Goal: Task Accomplishment & Management: Manage account settings

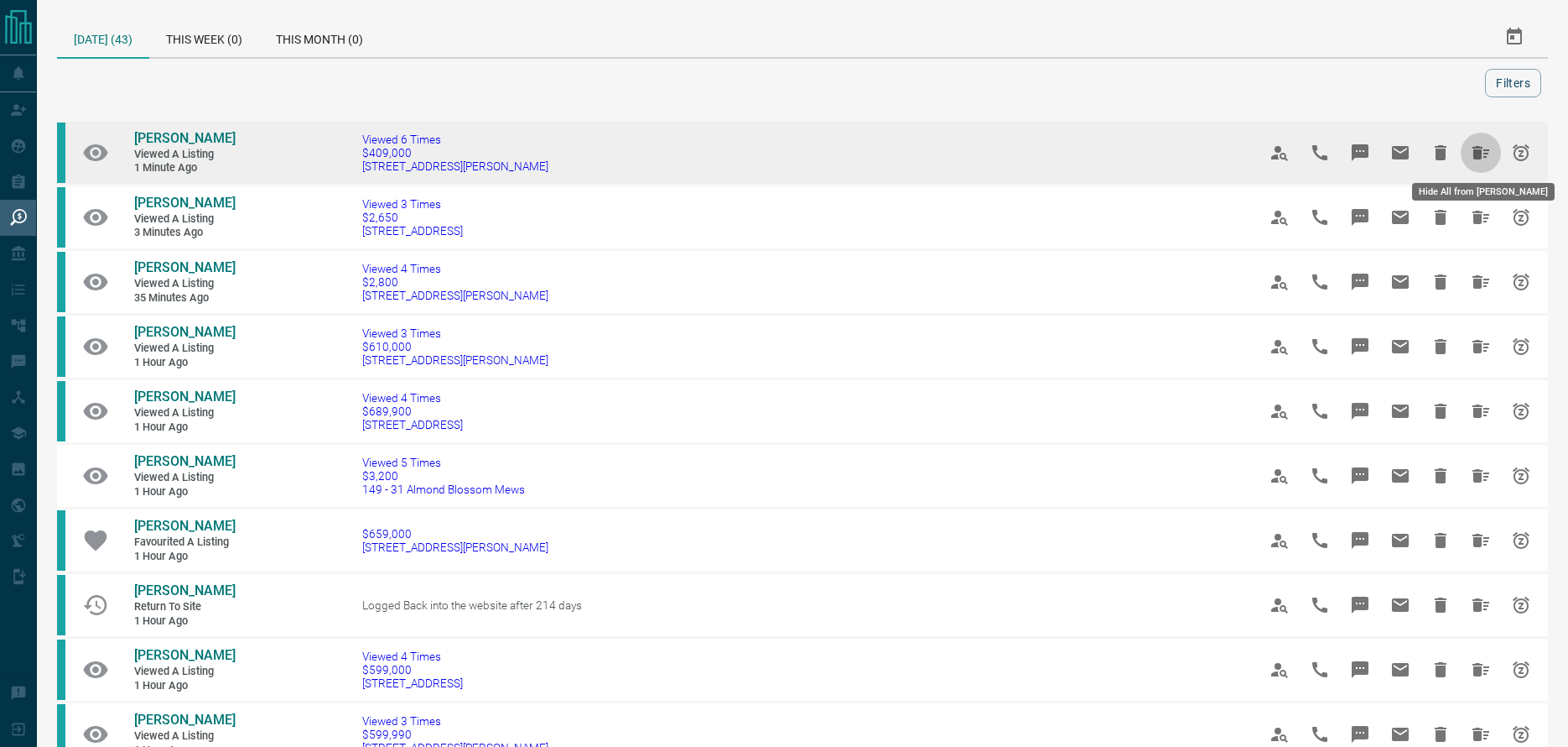
click at [1480, 149] on icon "Hide All from Danishvir Singh" at bounding box center [1480, 153] width 20 height 20
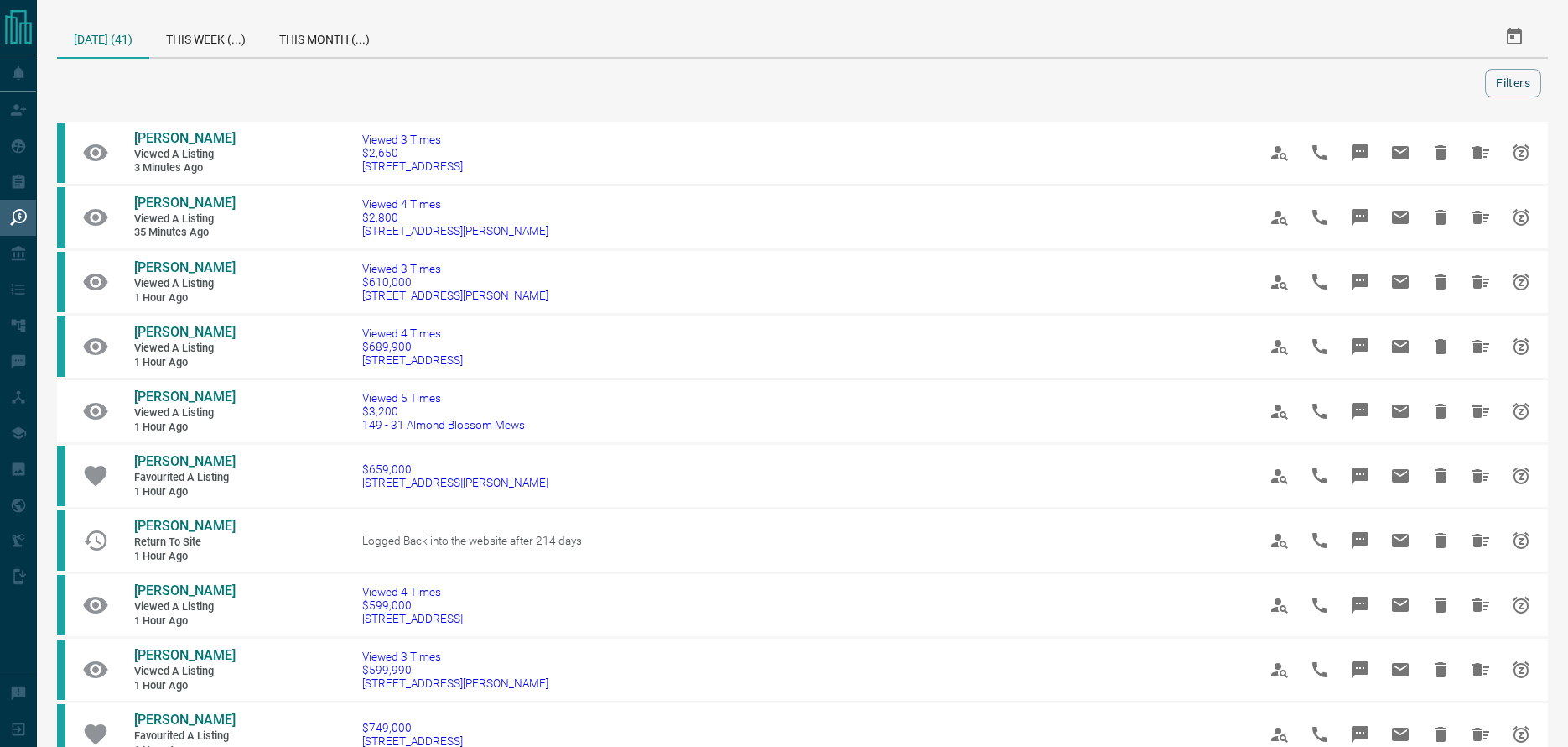
click at [1480, 149] on icon "Hide All from Martin Kaufman" at bounding box center [1480, 153] width 20 height 20
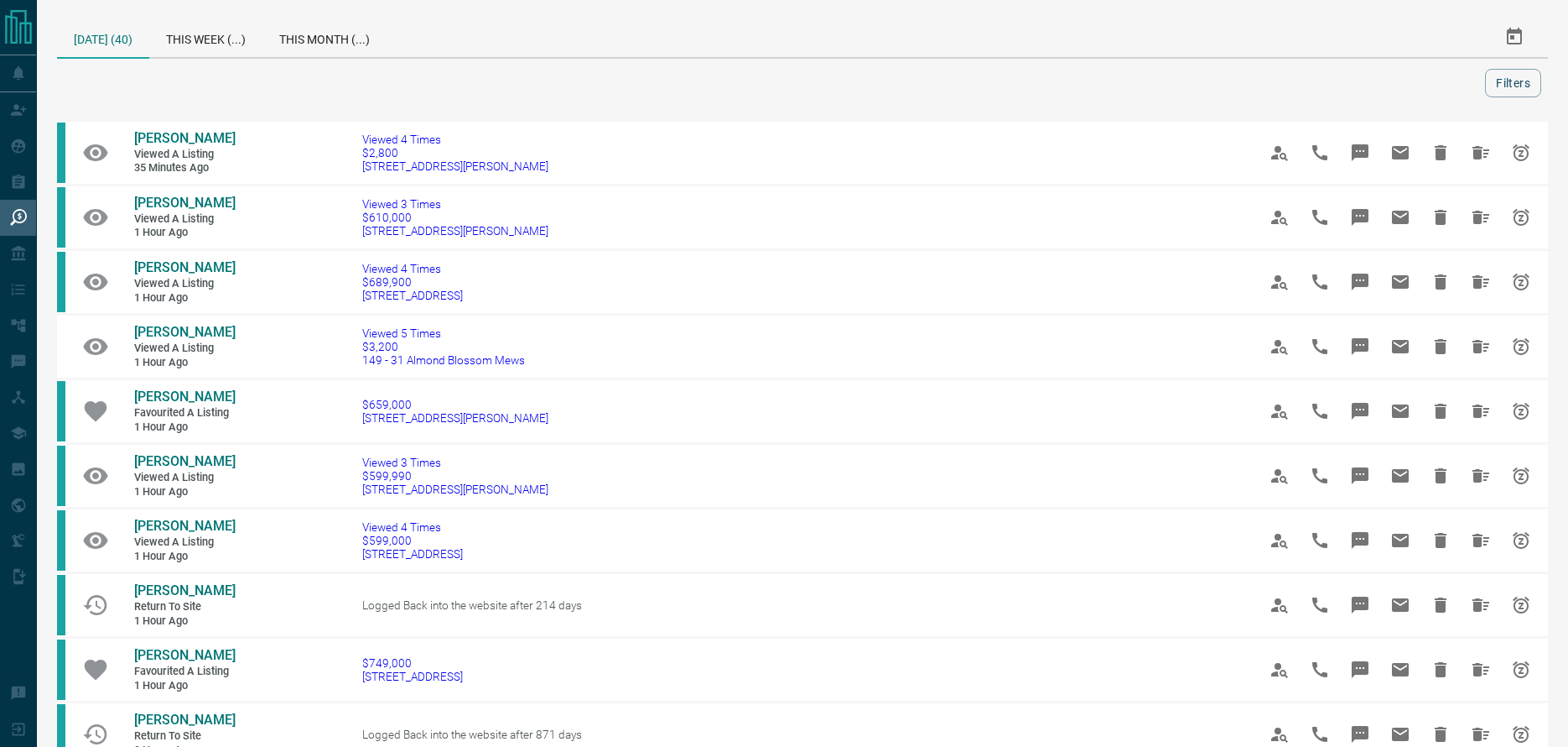
click at [1480, 149] on icon "Hide All from Aisha Aliyu" at bounding box center [1480, 153] width 20 height 20
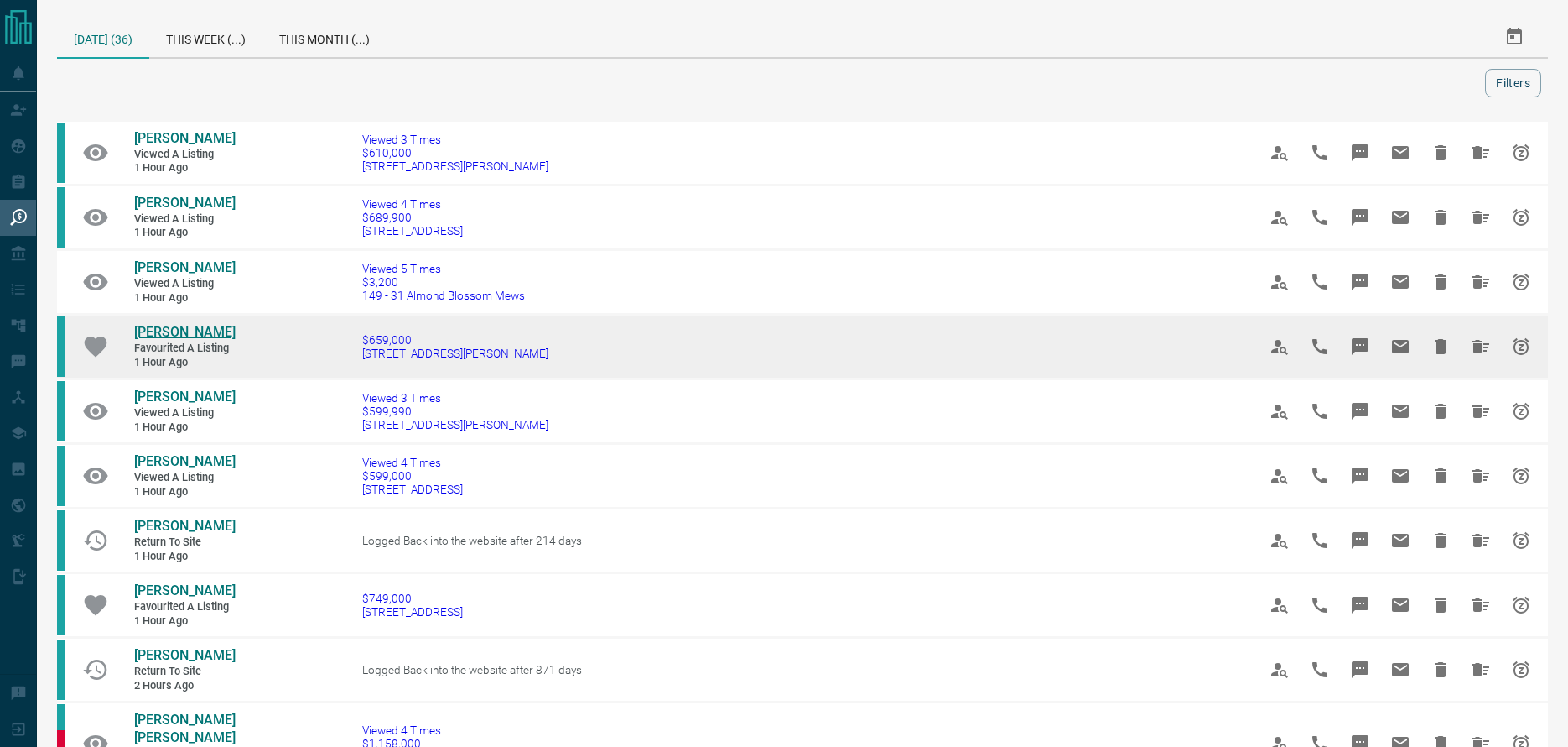
click at [183, 339] on span "[PERSON_NAME]" at bounding box center [185, 332] width 102 height 16
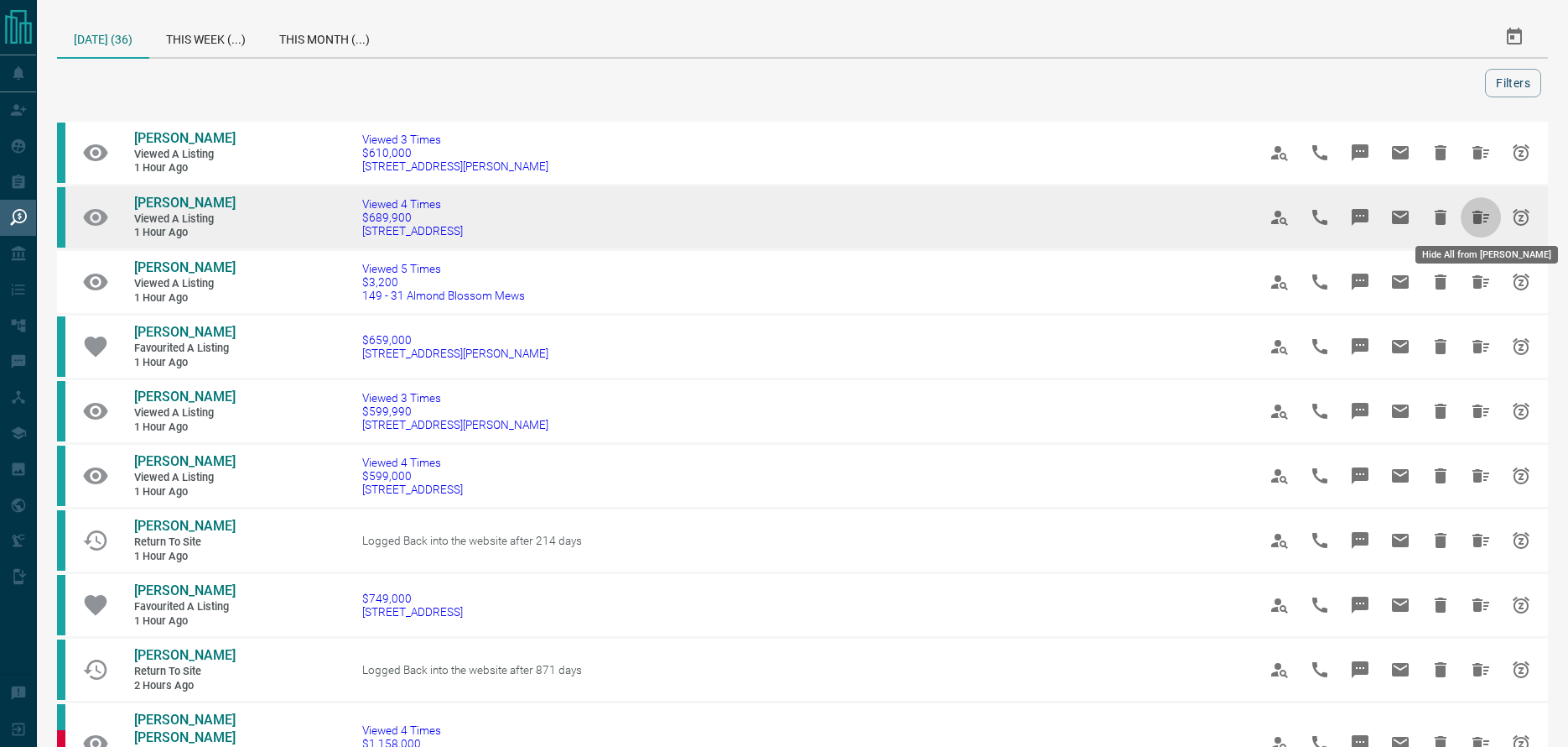
click at [1477, 216] on icon "Hide All from Prapti Chawla" at bounding box center [1480, 217] width 16 height 14
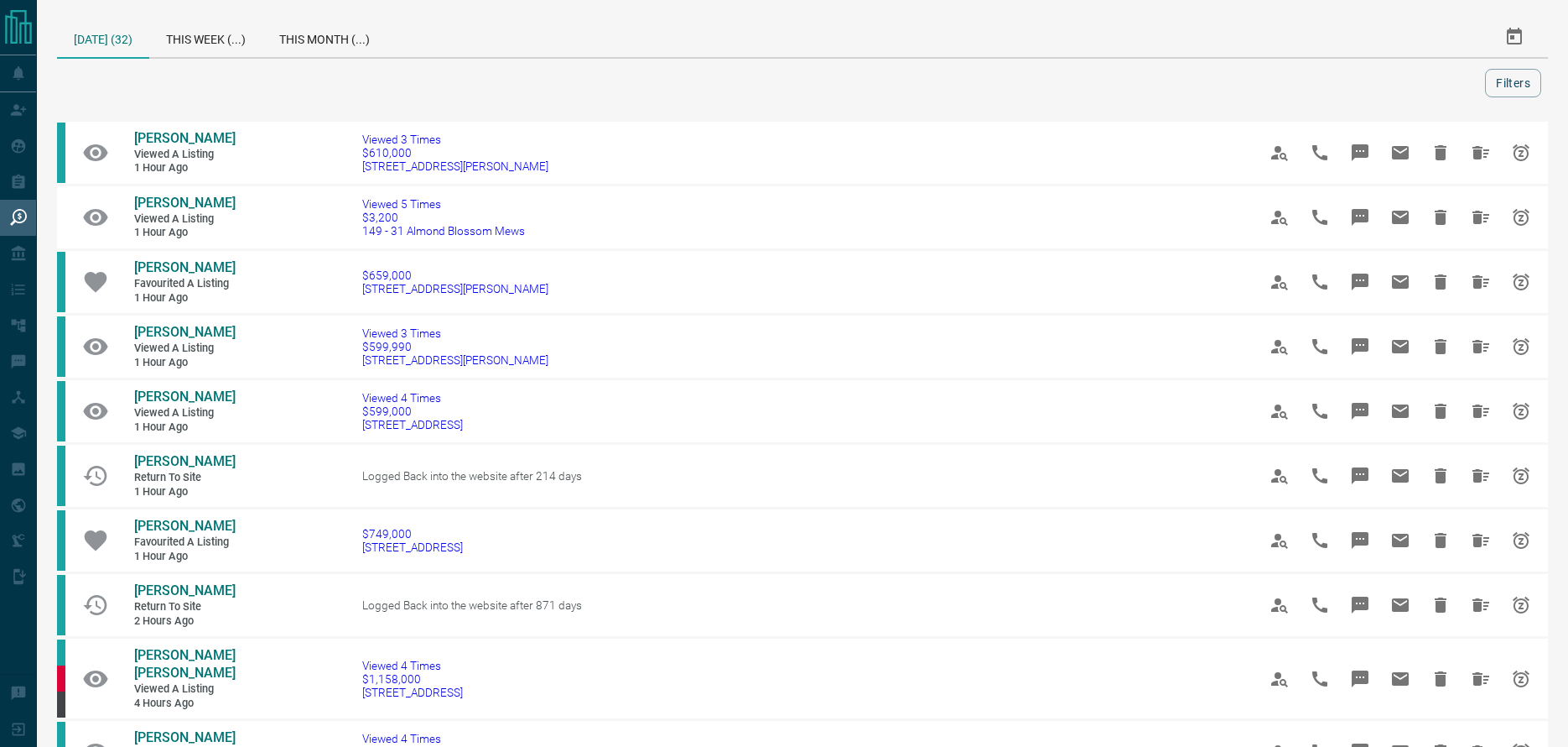
click at [1477, 216] on icon "Hide All from Mona Chamankhah" at bounding box center [1480, 217] width 16 height 14
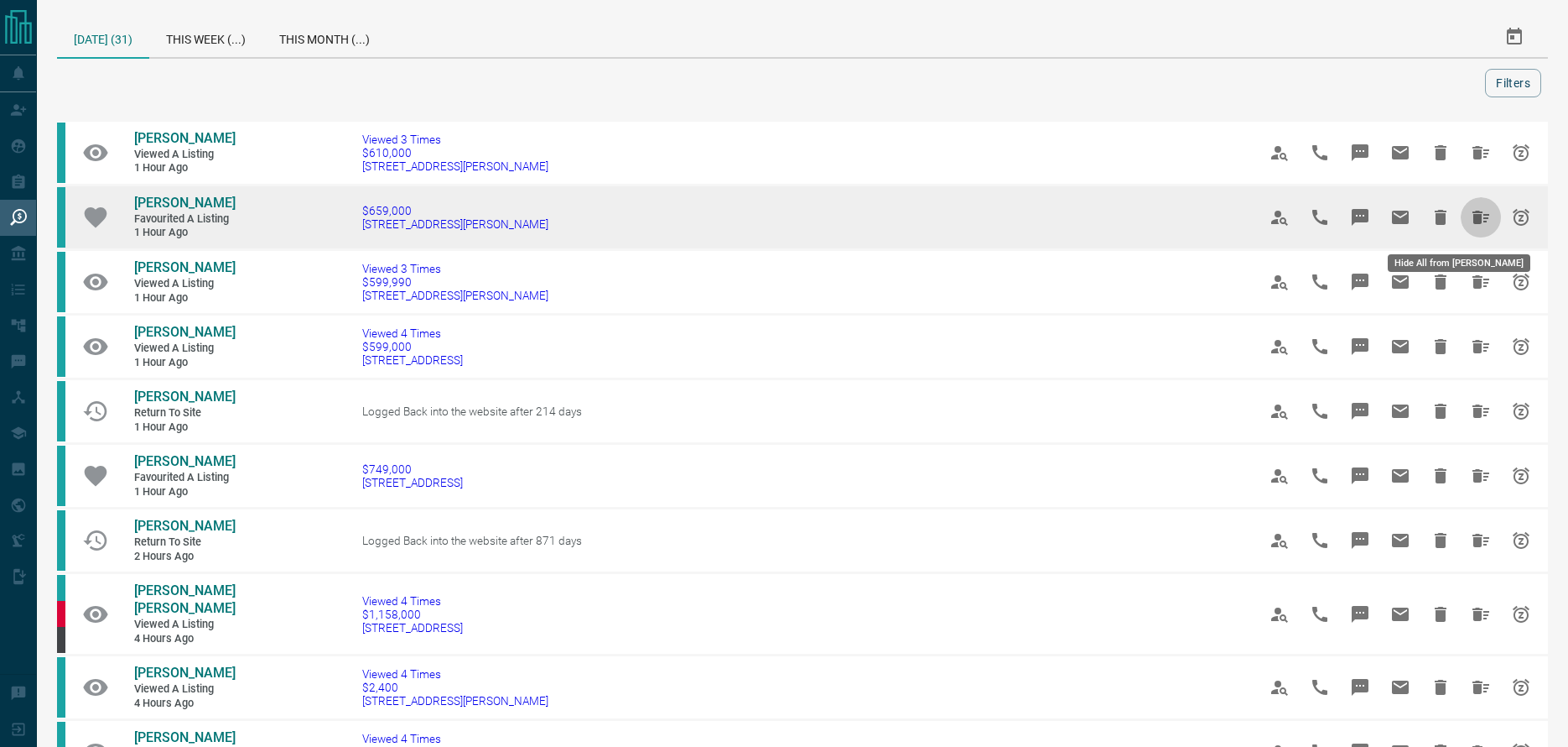
click at [1478, 217] on icon "Hide All from Laura Ricaurte Azcuenaga" at bounding box center [1480, 217] width 16 height 14
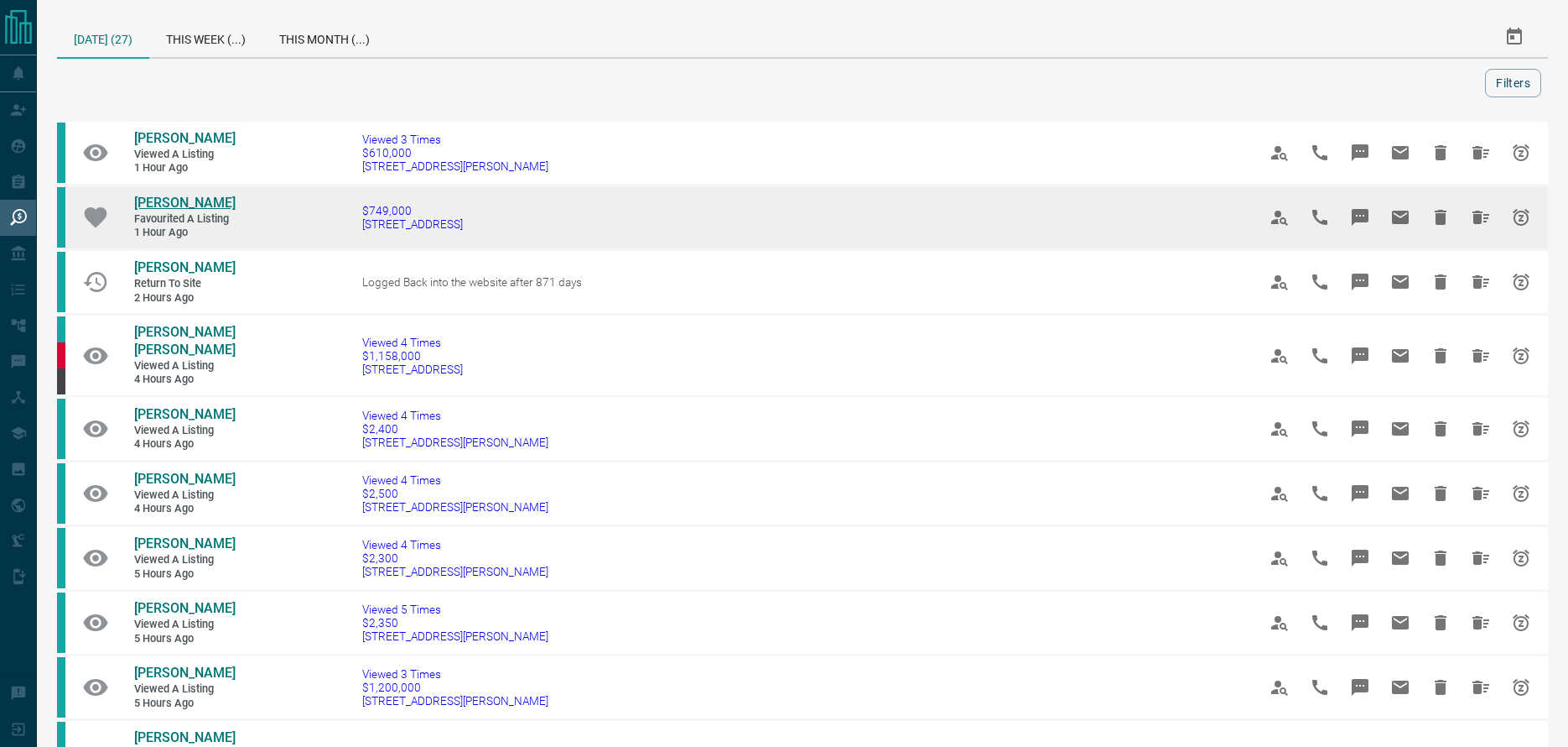
click at [189, 200] on span "[PERSON_NAME]" at bounding box center [185, 202] width 102 height 16
click at [1471, 215] on icon "Hide All from Aman Dhillon" at bounding box center [1480, 217] width 20 height 20
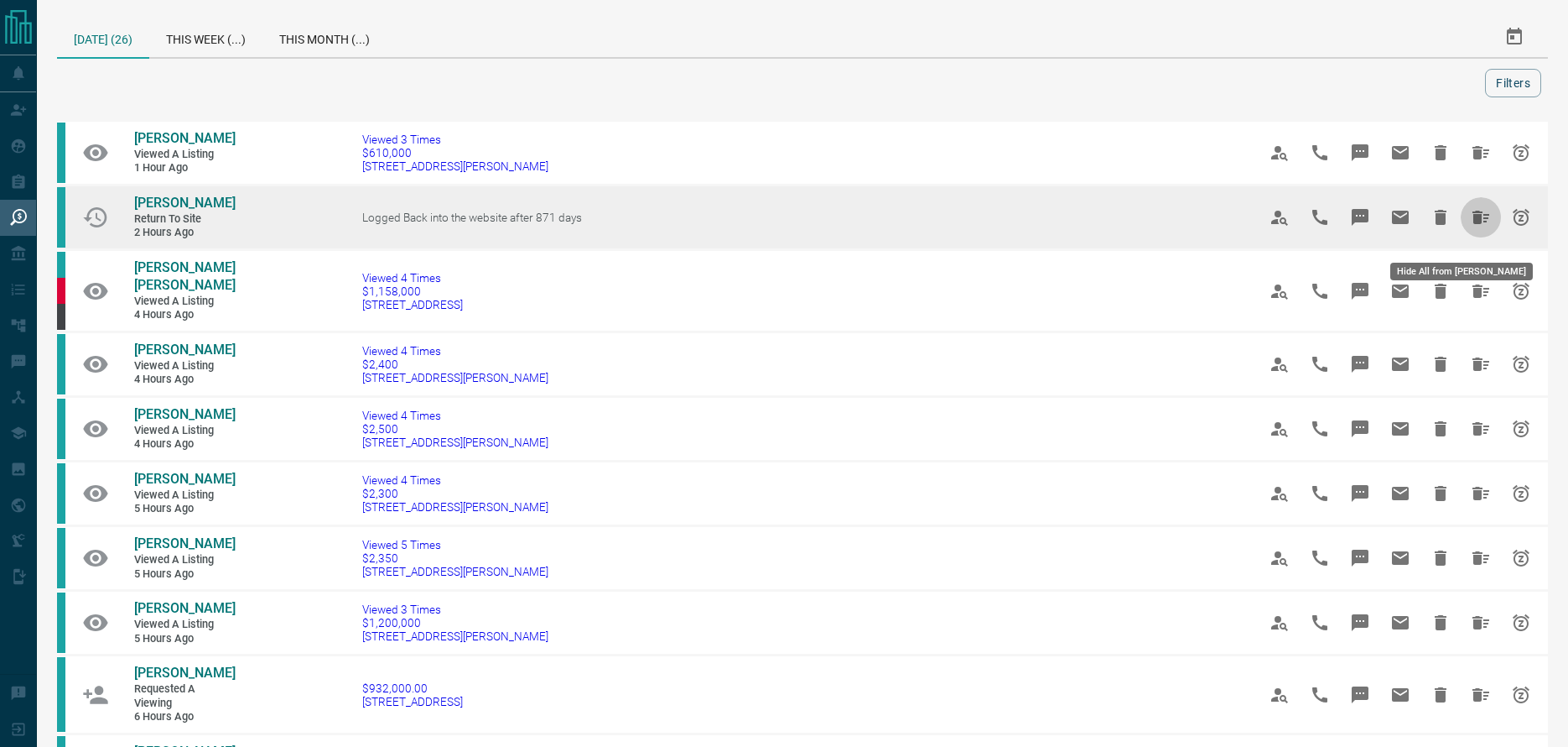
click at [1476, 224] on icon "Hide All from Pouyan Lotfipour Ashlagh" at bounding box center [1480, 217] width 16 height 14
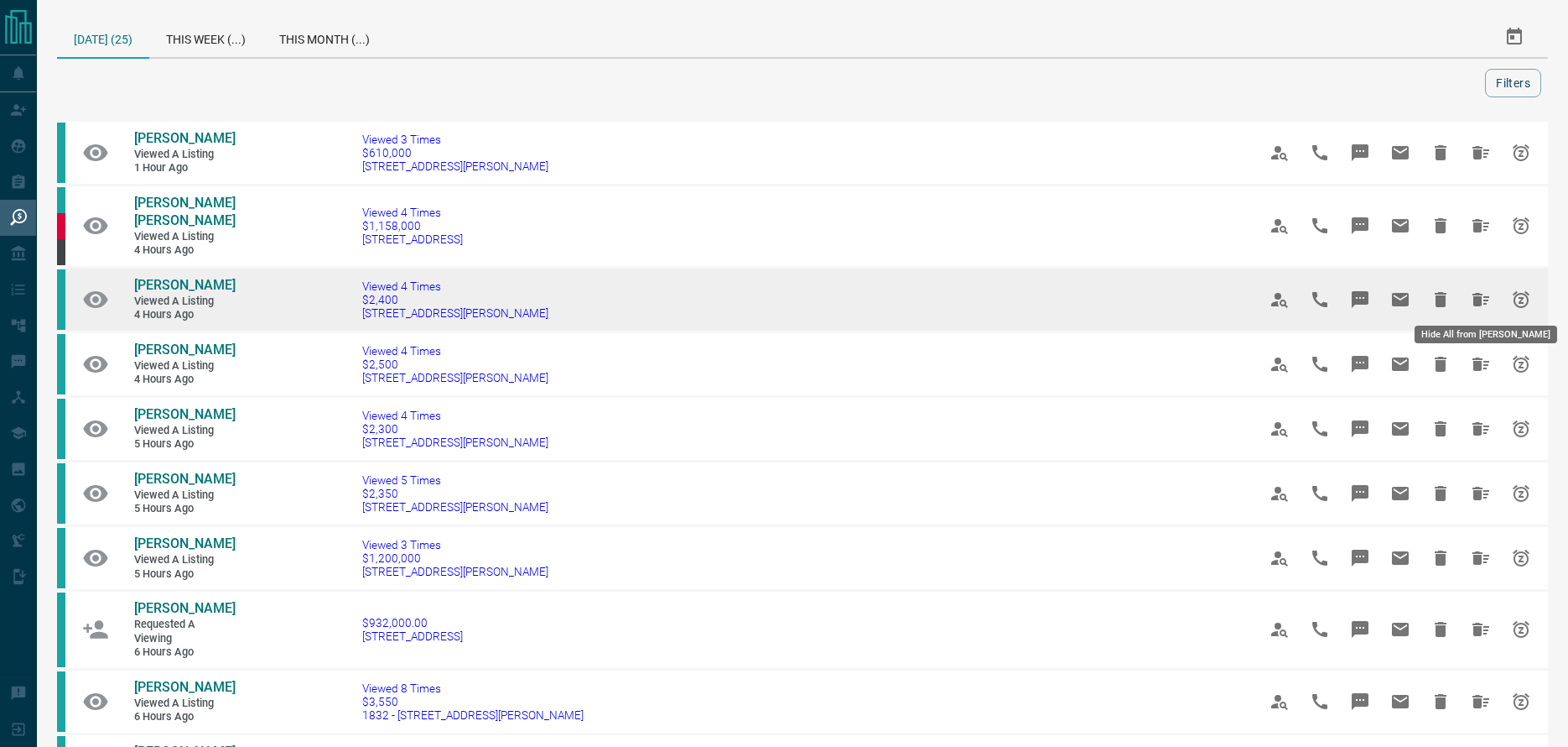
click at [1478, 293] on icon "Hide All from Corrina Gavan" at bounding box center [1480, 300] width 16 height 14
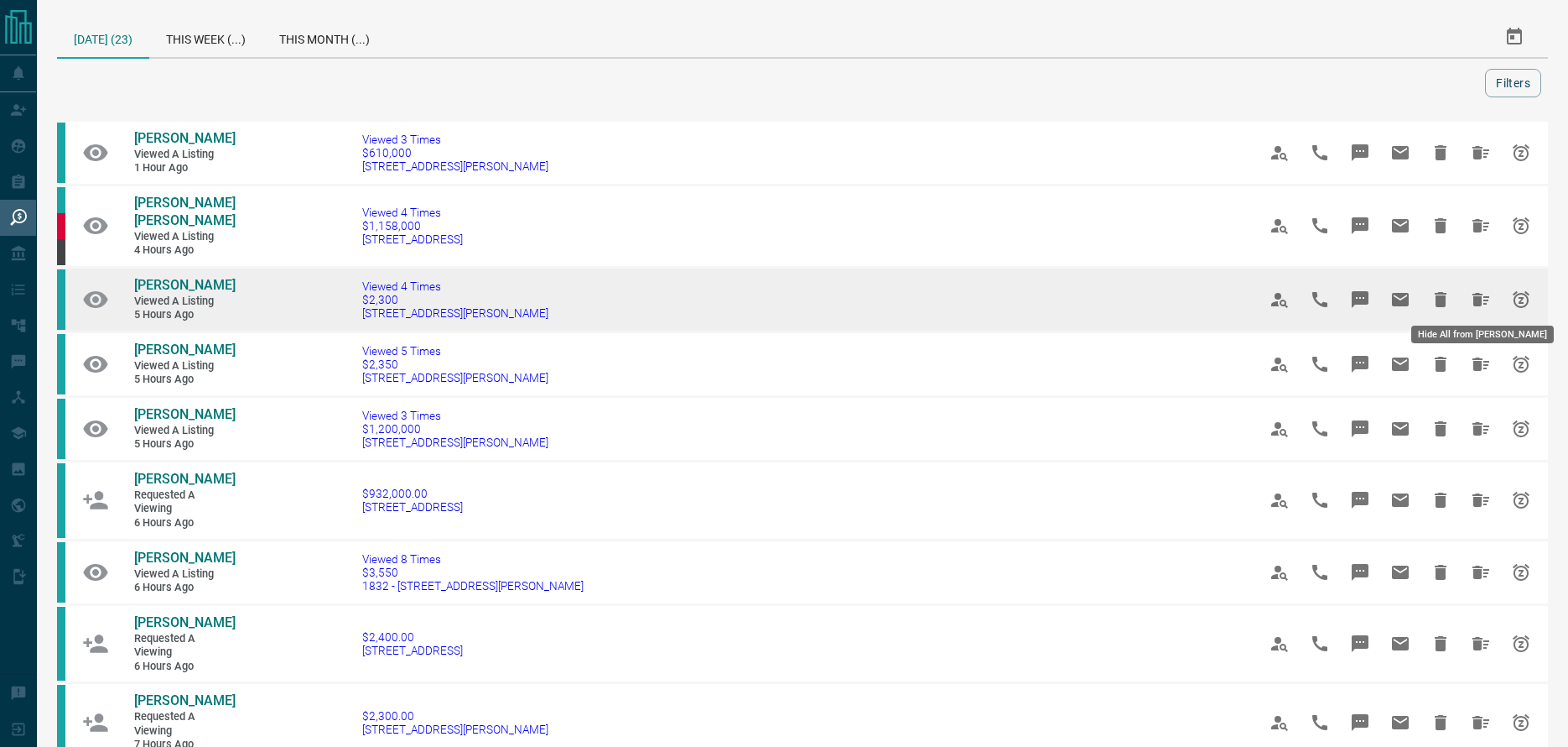
click at [1471, 294] on icon "Hide All from Natalie Servello" at bounding box center [1480, 299] width 20 height 20
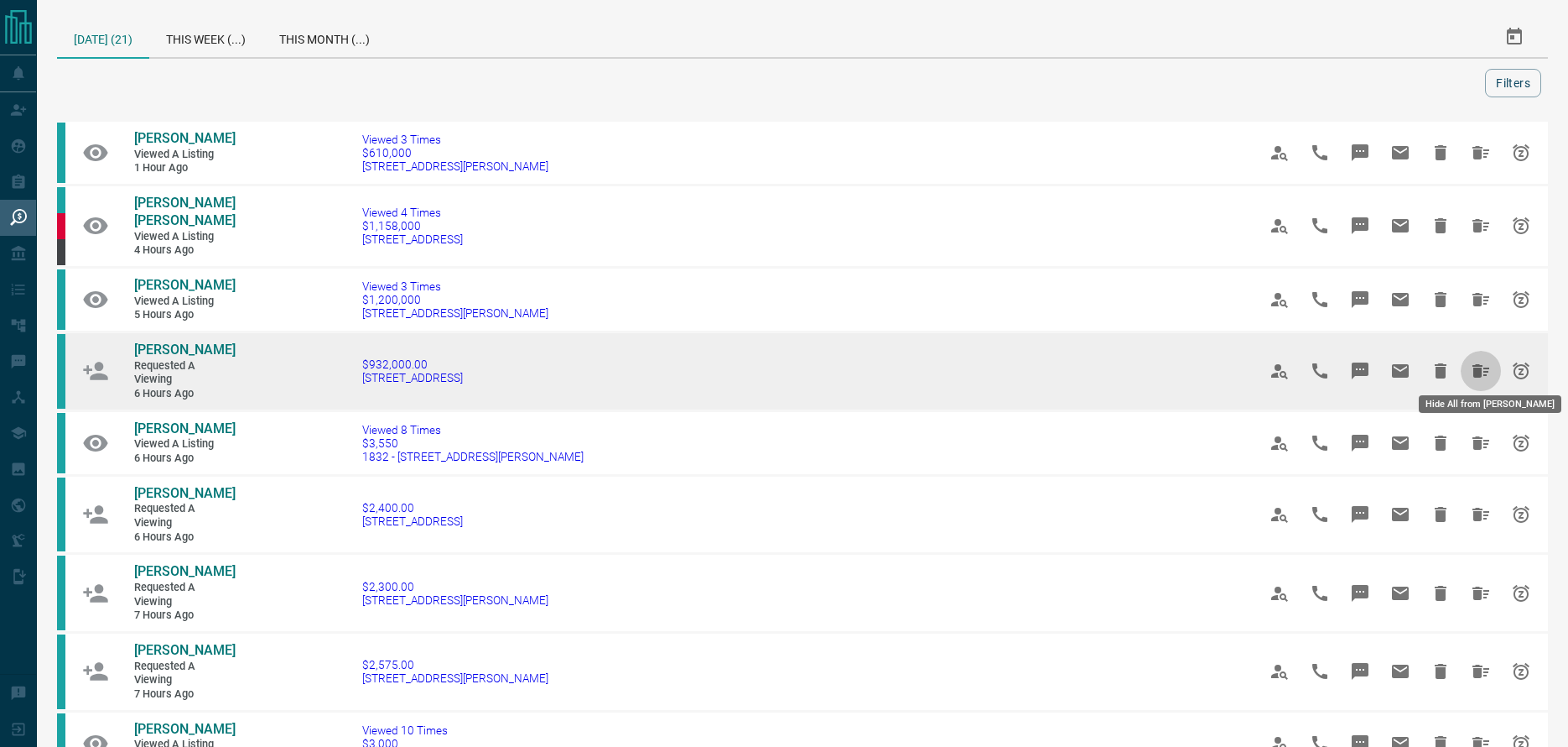
click at [1474, 364] on icon "Hide All from Karen Galler" at bounding box center [1480, 371] width 16 height 14
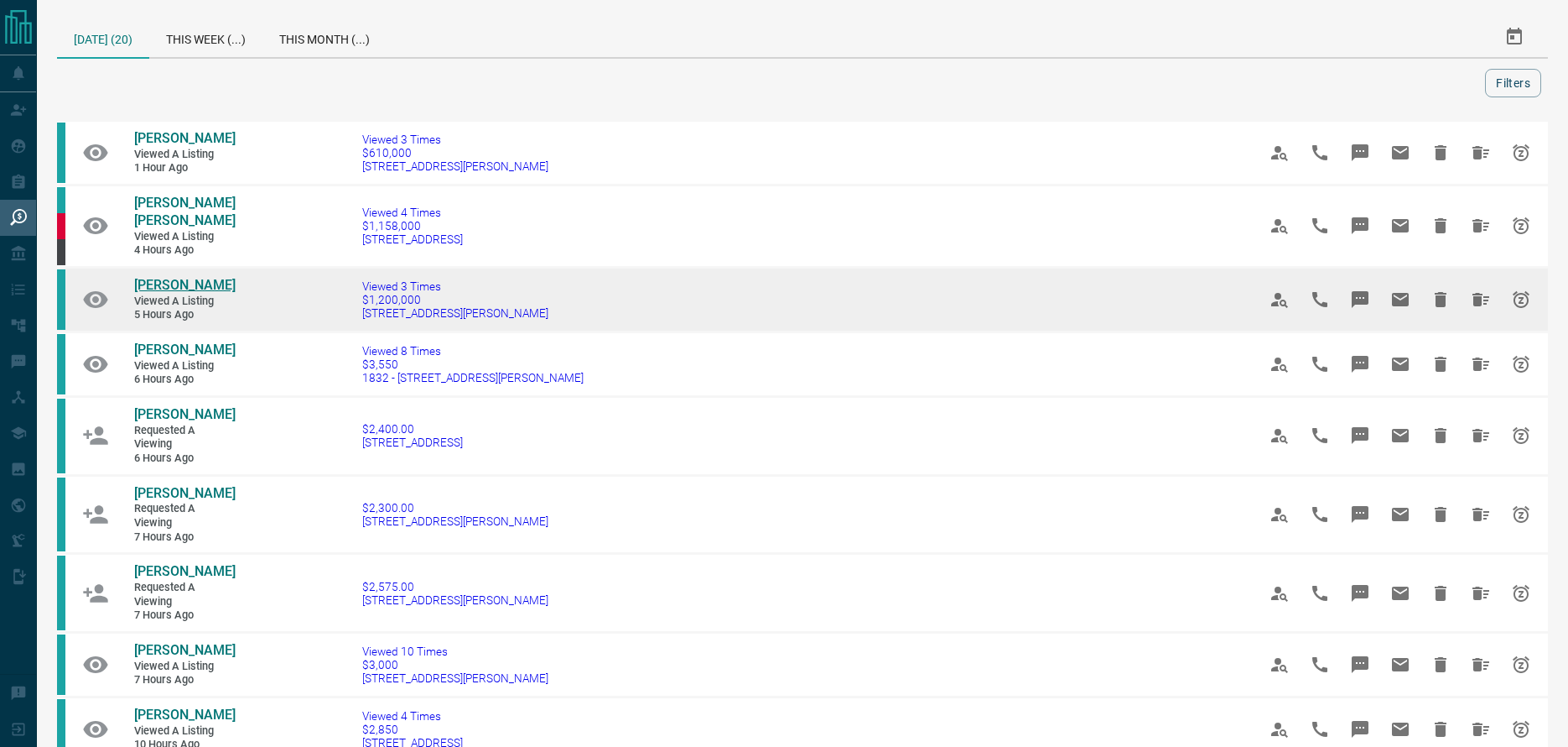
click at [201, 283] on span "[PERSON_NAME]" at bounding box center [185, 284] width 102 height 16
click at [185, 282] on span "[PERSON_NAME]" at bounding box center [185, 284] width 102 height 16
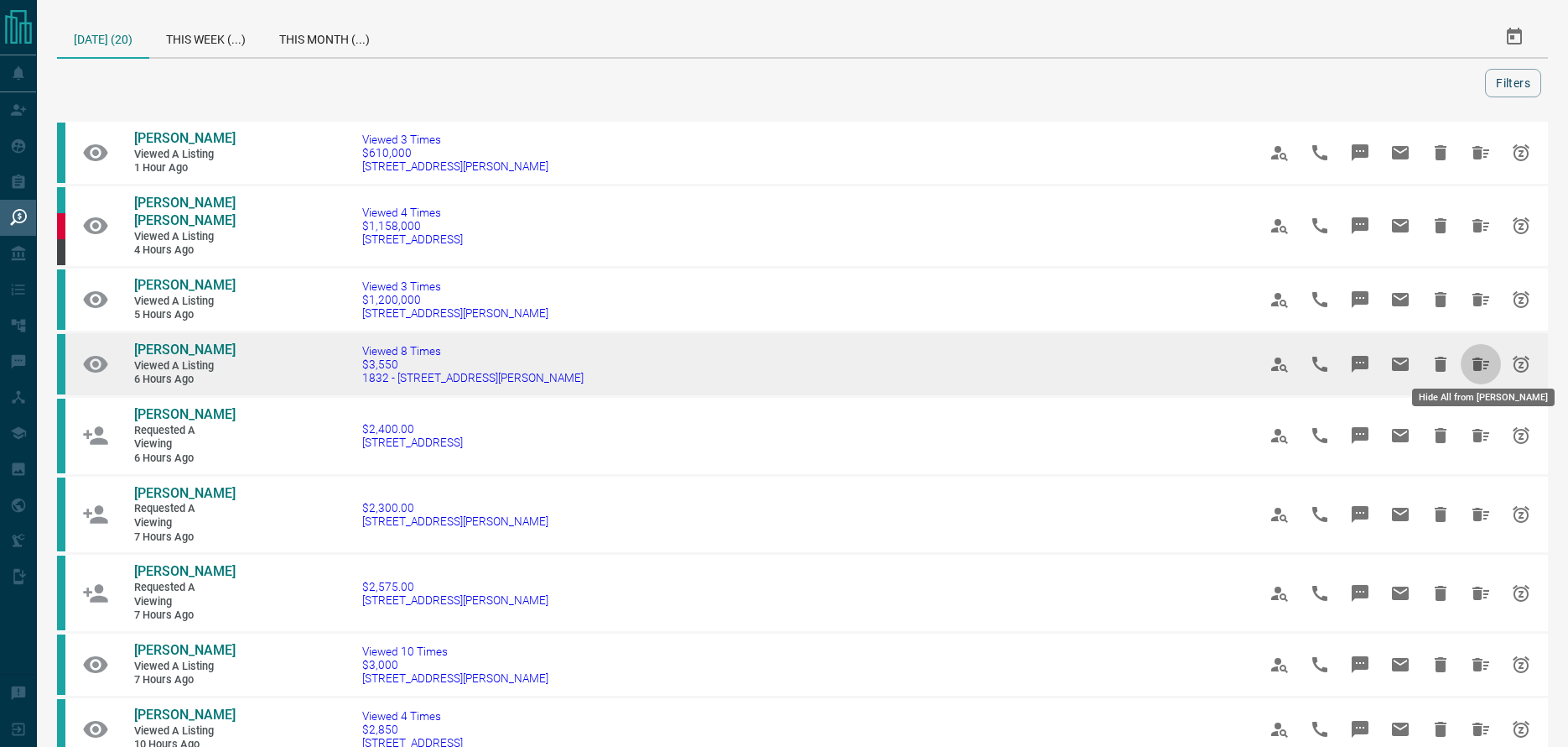
click at [1481, 355] on icon "Hide All from Mikaela Humes" at bounding box center [1480, 364] width 20 height 20
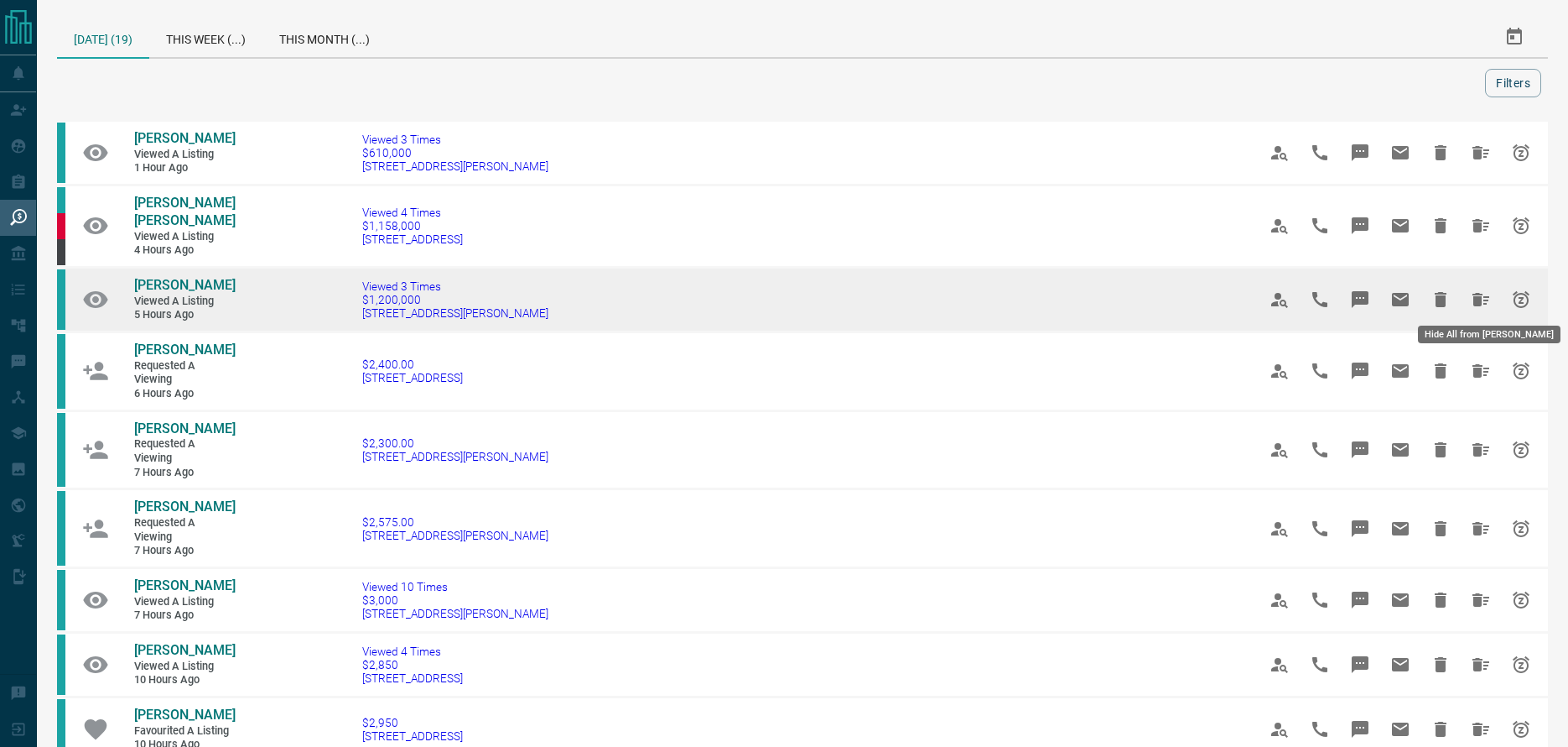
click at [1478, 297] on icon "Hide All from Lucy Galloro" at bounding box center [1480, 300] width 16 height 14
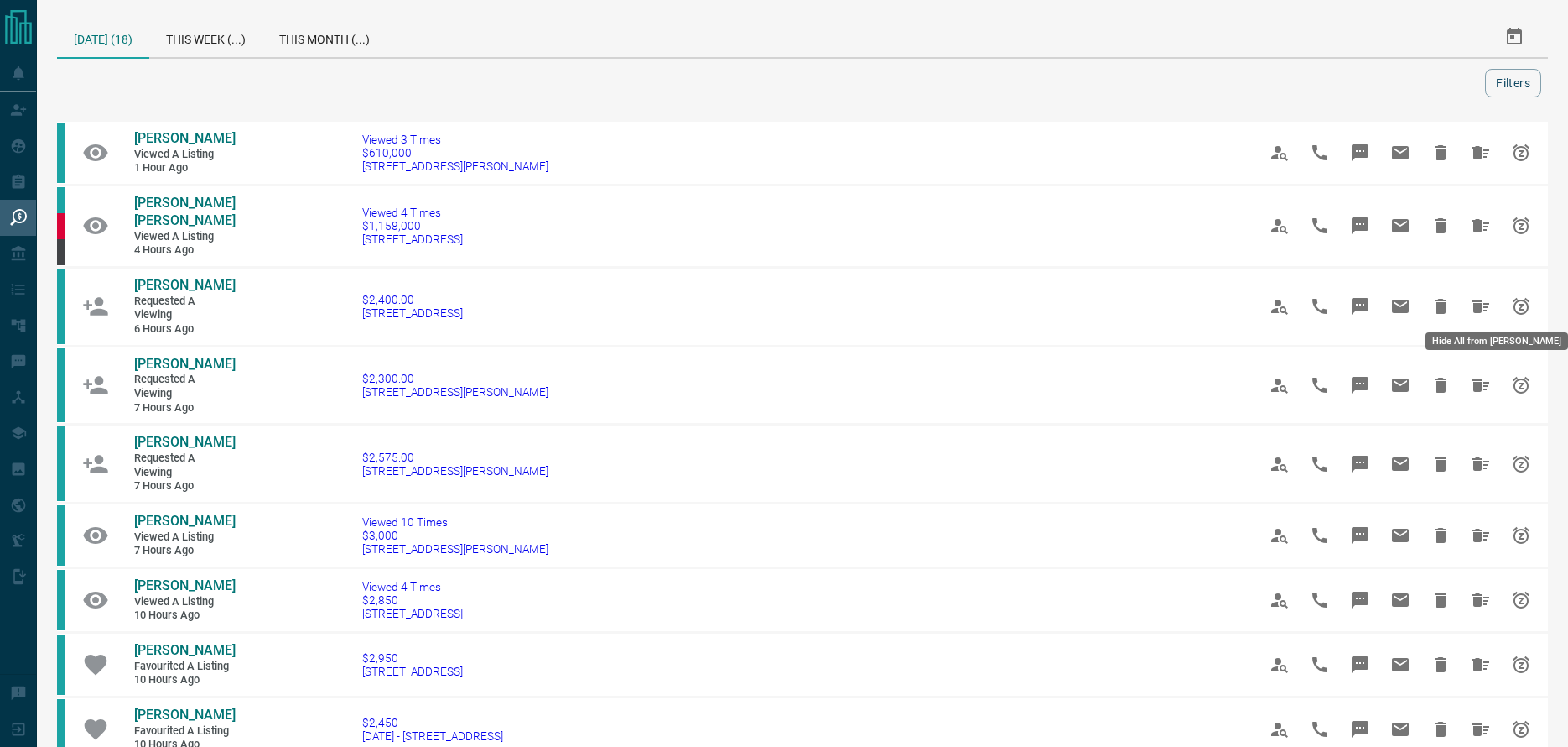
click at [1477, 300] on icon "Hide All from Ali Green" at bounding box center [1480, 307] width 16 height 14
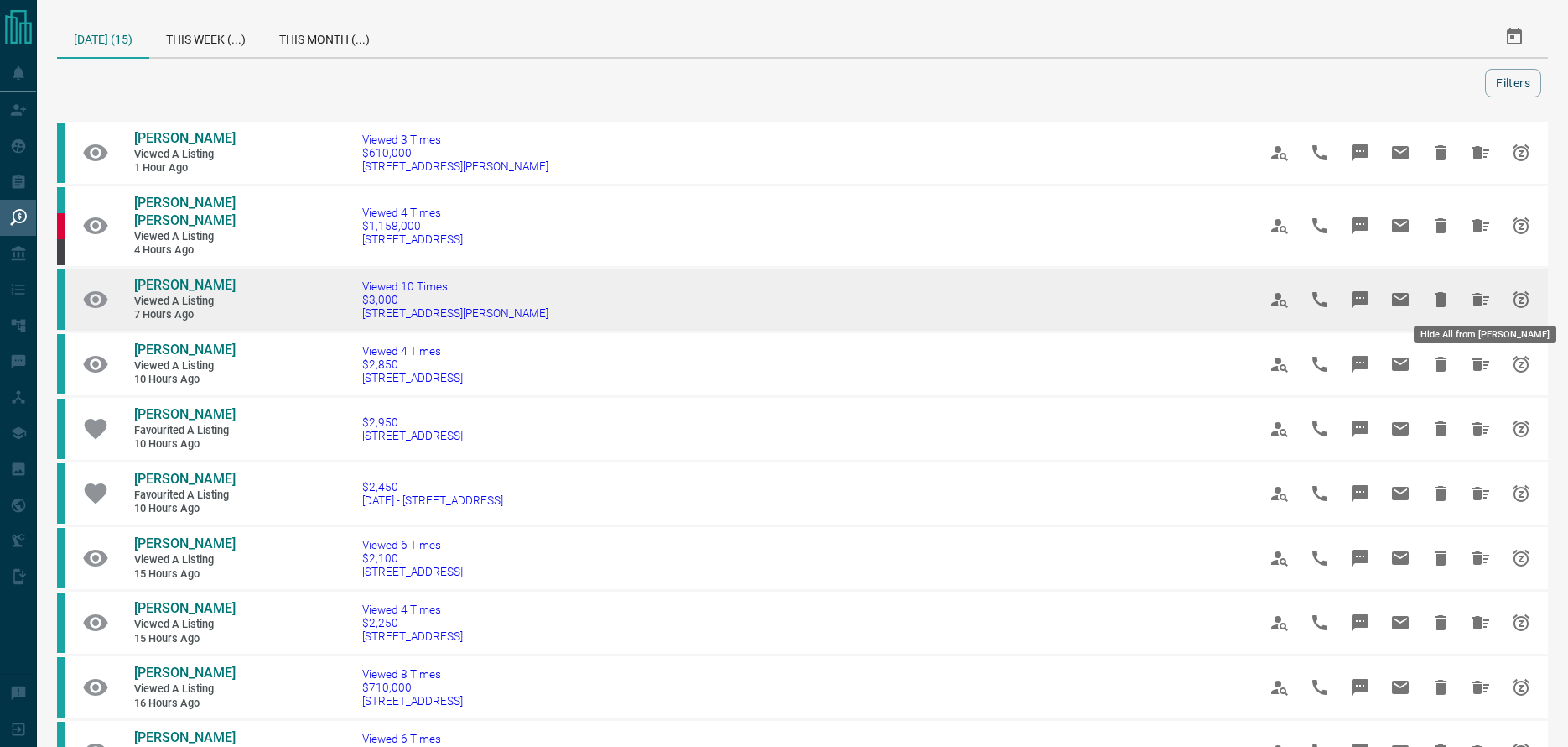
click at [1478, 296] on icon "Hide All from Kavitha Kotaru" at bounding box center [1480, 300] width 16 height 14
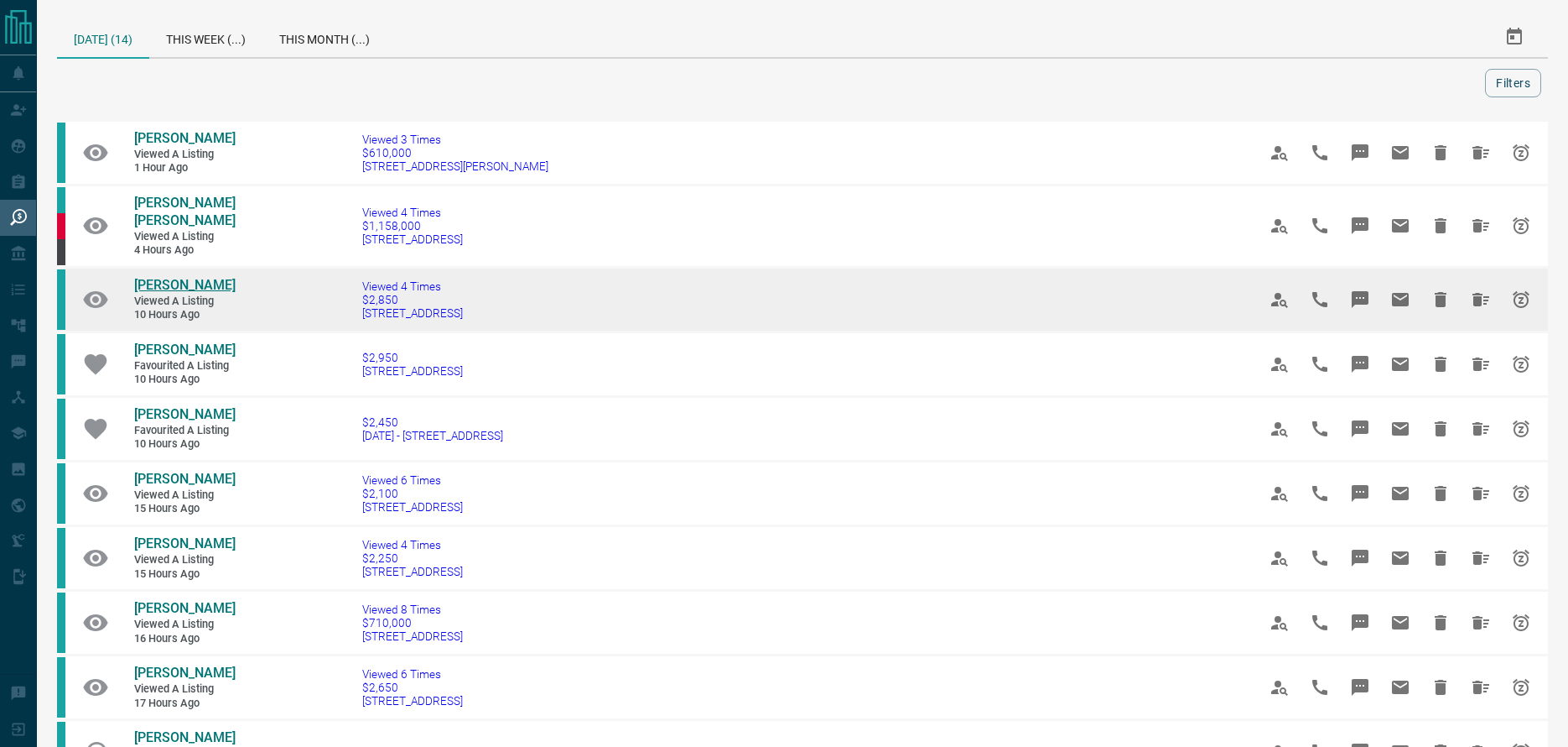
click at [186, 293] on span "[PERSON_NAME]" at bounding box center [185, 284] width 102 height 16
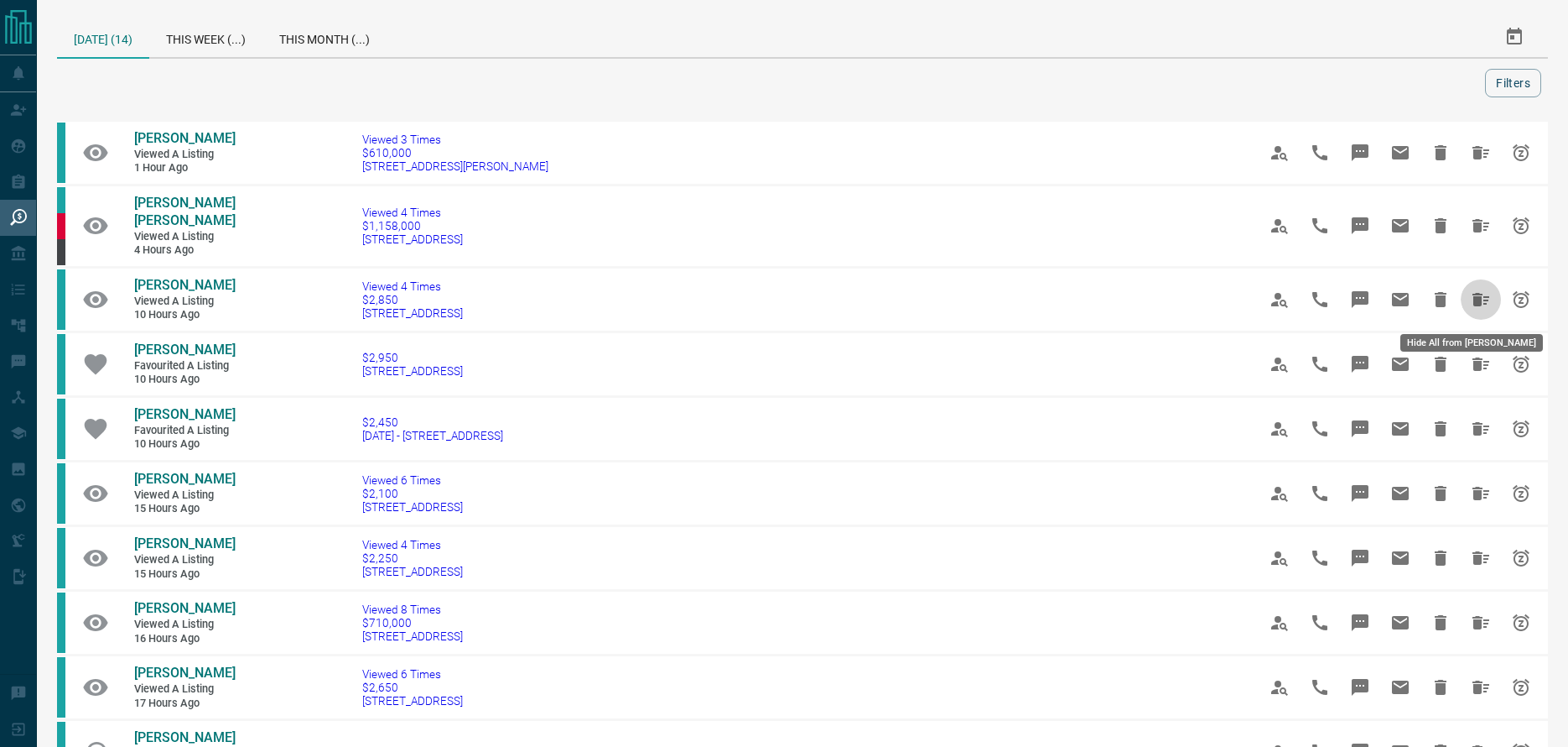
click at [1478, 302] on icon "Hide All from Karthick Narasimhan" at bounding box center [1480, 300] width 16 height 14
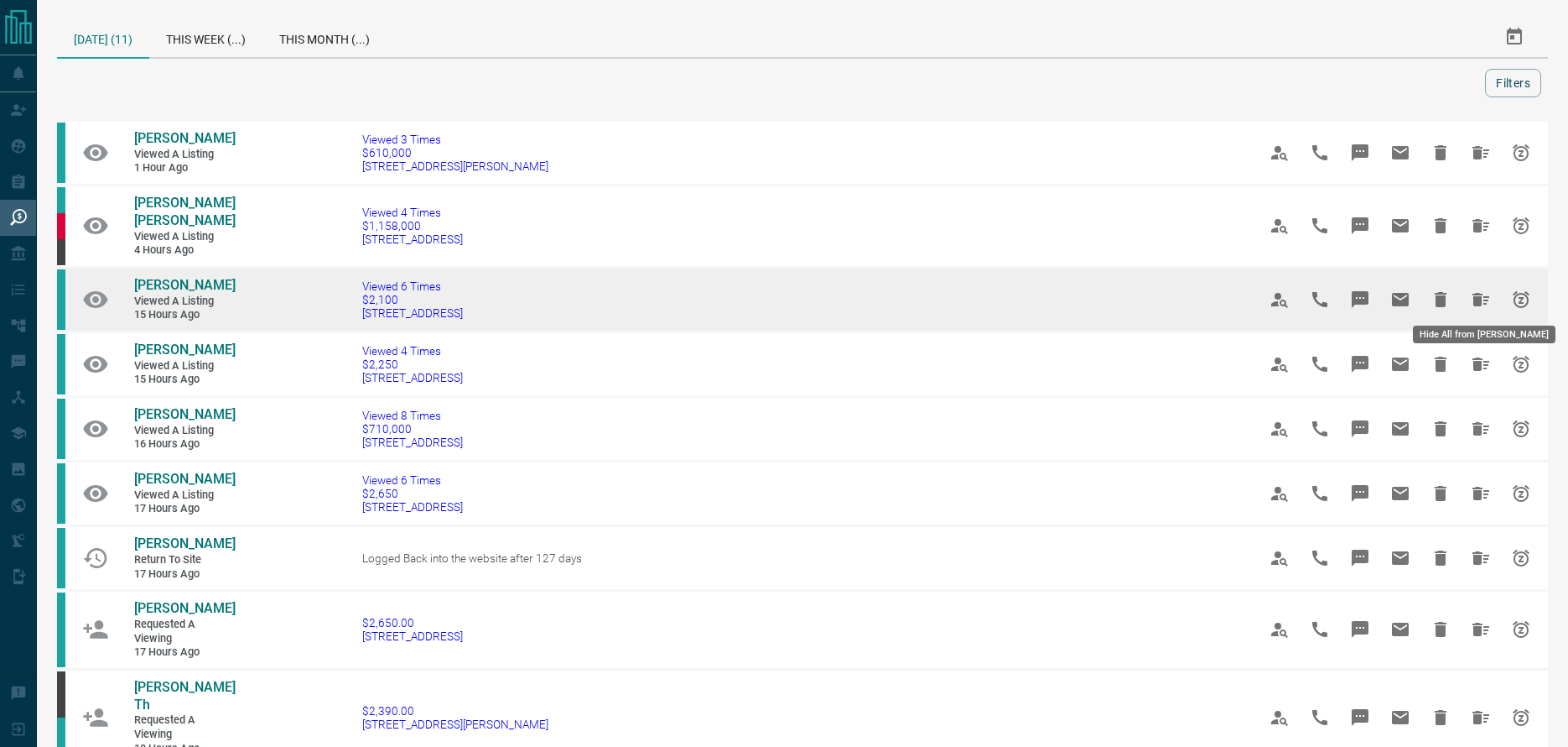
click at [1478, 299] on icon "Hide All from Siamak Tavana" at bounding box center [1480, 300] width 16 height 14
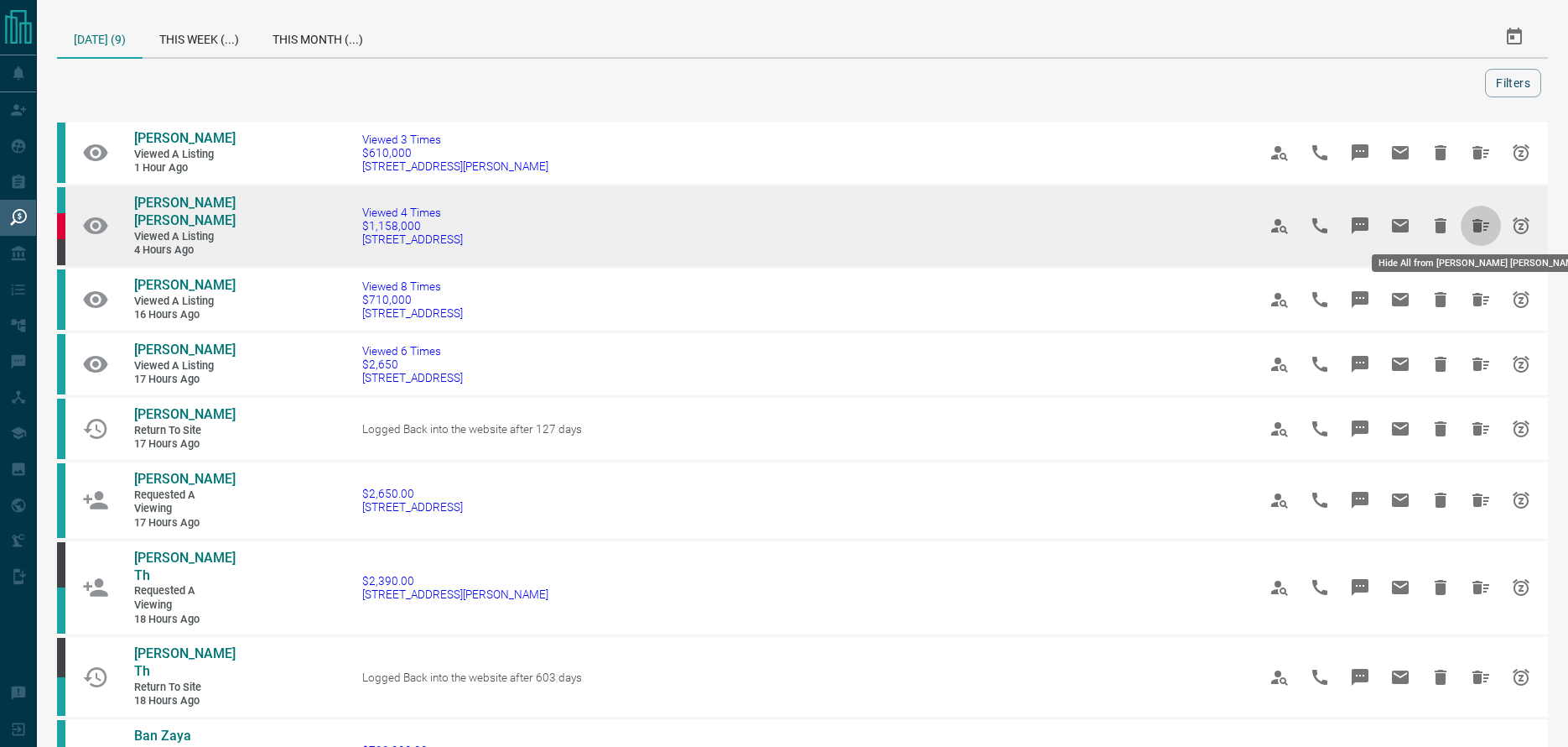
click at [1480, 221] on icon "Hide All from Nishanth Karthik Viswanathan" at bounding box center [1480, 225] width 20 height 20
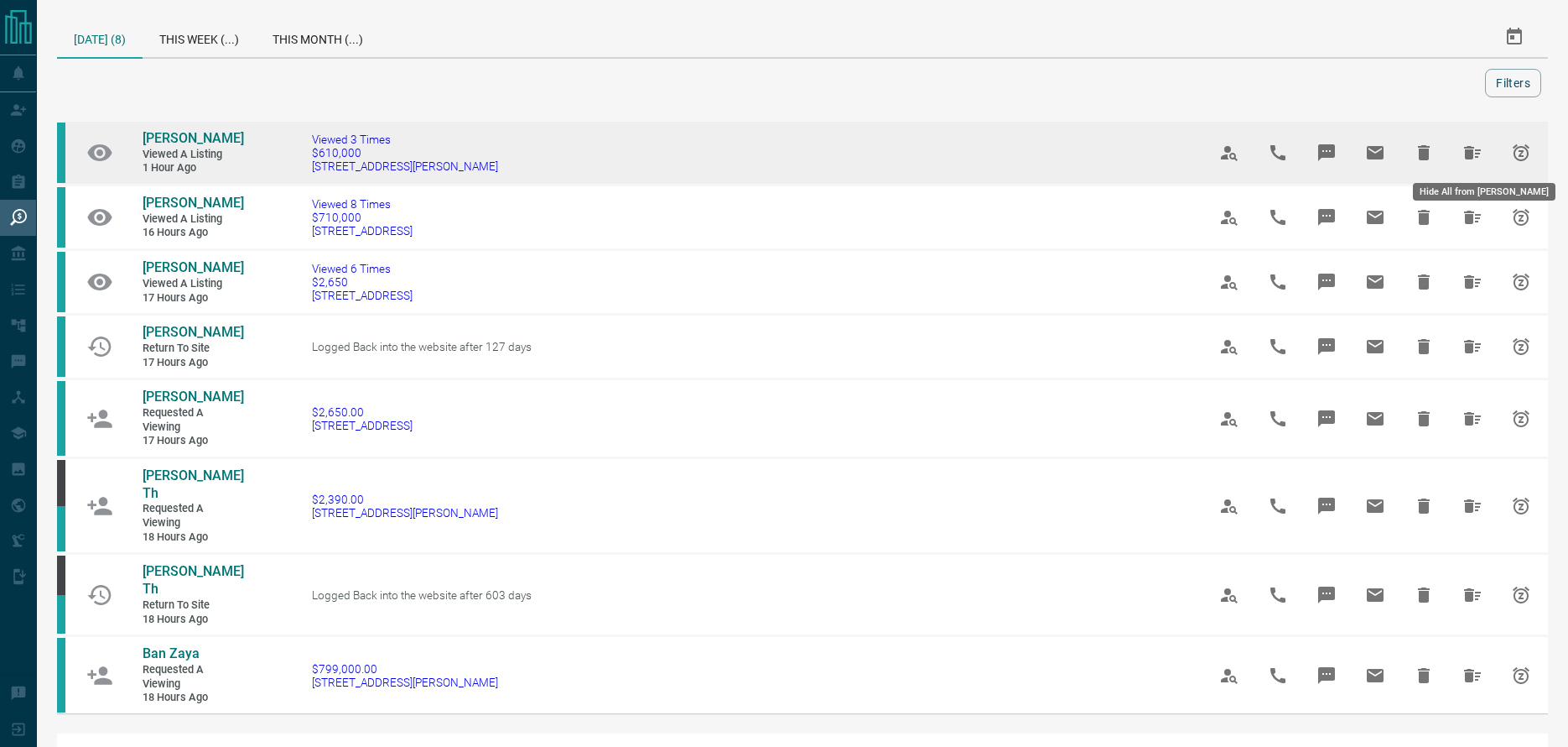
click at [1476, 146] on icon "Hide All from Julie Salas" at bounding box center [1472, 153] width 20 height 20
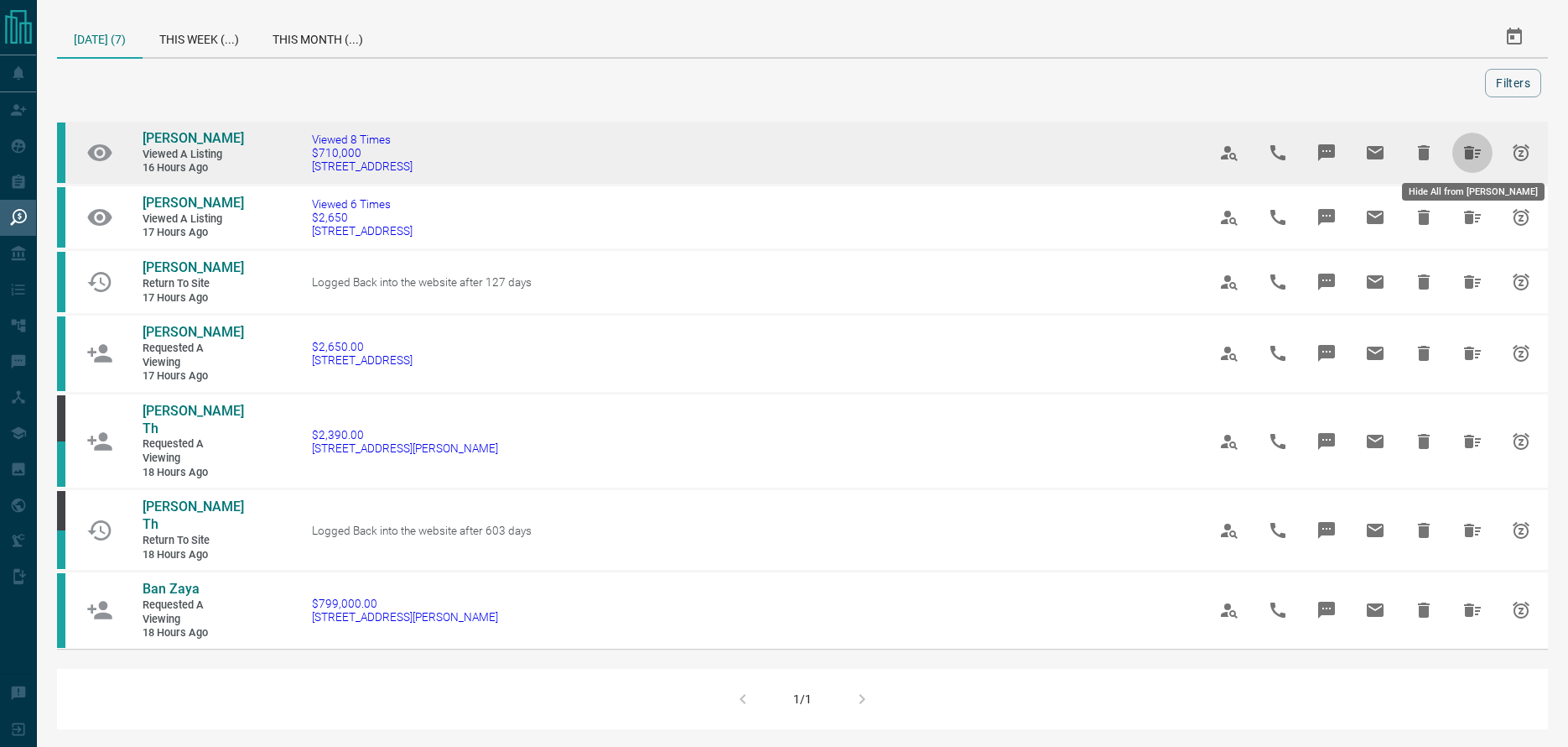
click at [1476, 153] on icon "Hide All from Siddharth Behal" at bounding box center [1472, 153] width 16 height 14
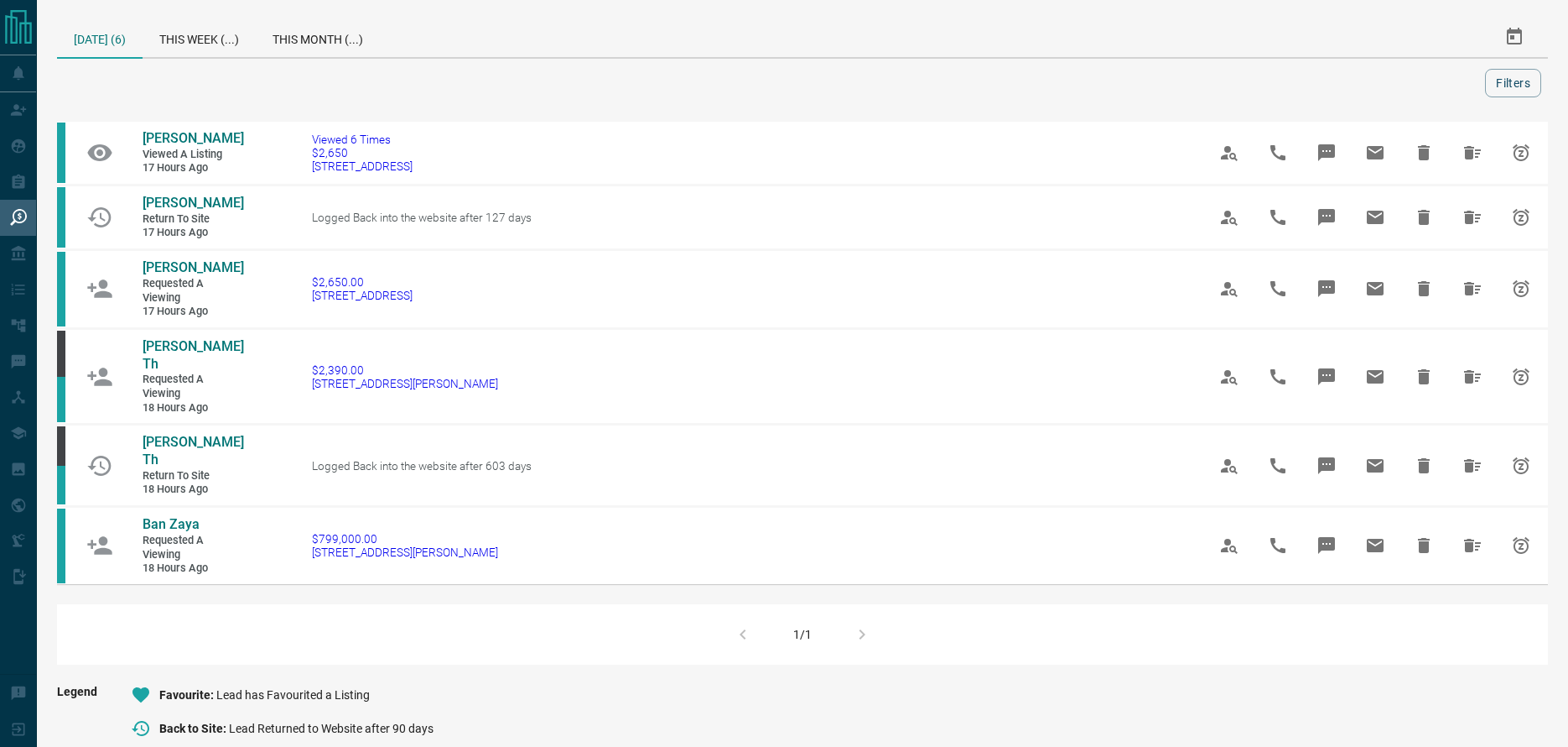
click at [1476, 153] on icon "Hide All from Grace Raras" at bounding box center [1472, 153] width 16 height 14
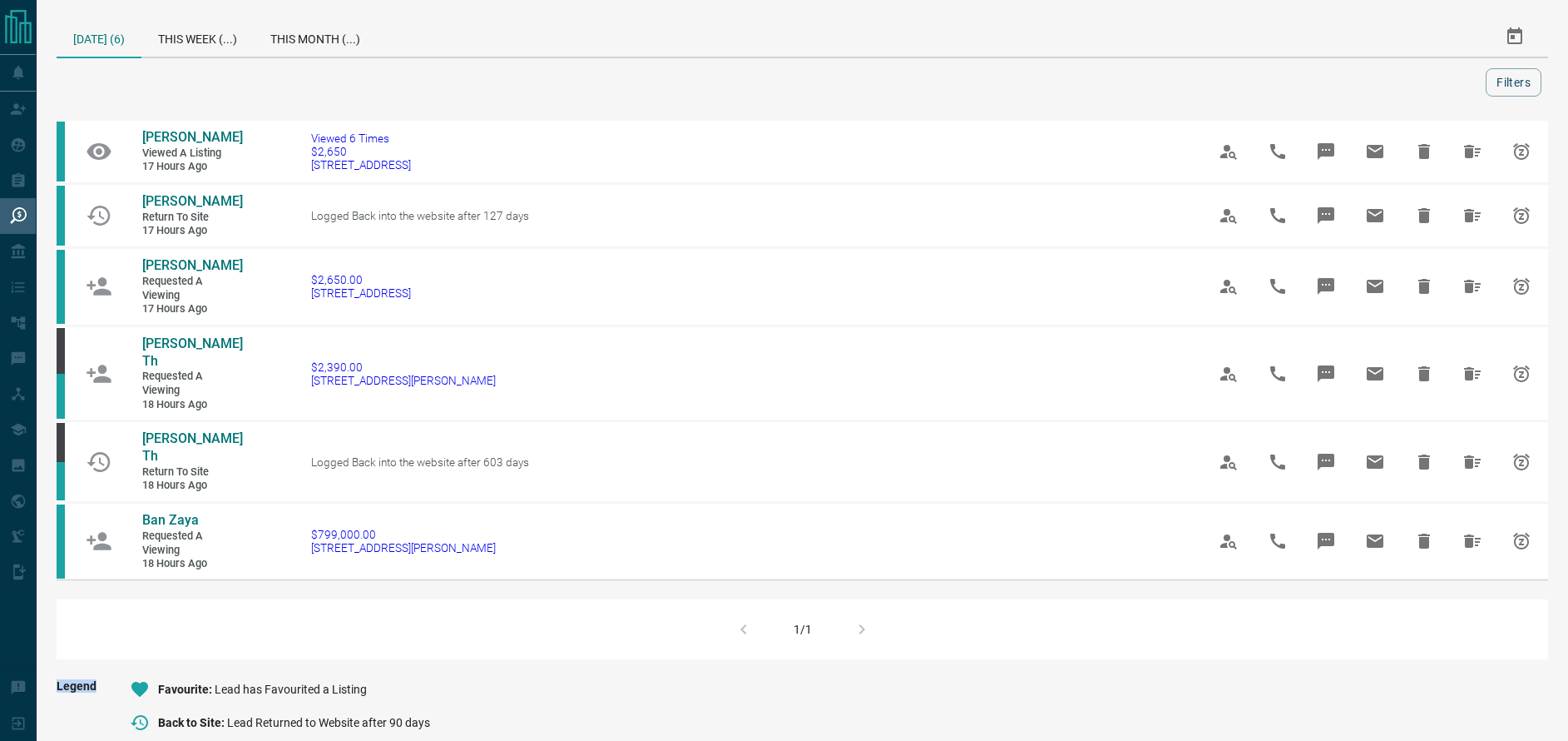
click at [1465, 151] on div "[PERSON_NAME] Viewed a Listing 17 hours ago Viewed 6 Times $2,650 308 - 15 [GEO…" at bounding box center [802, 388] width 1492 height 541
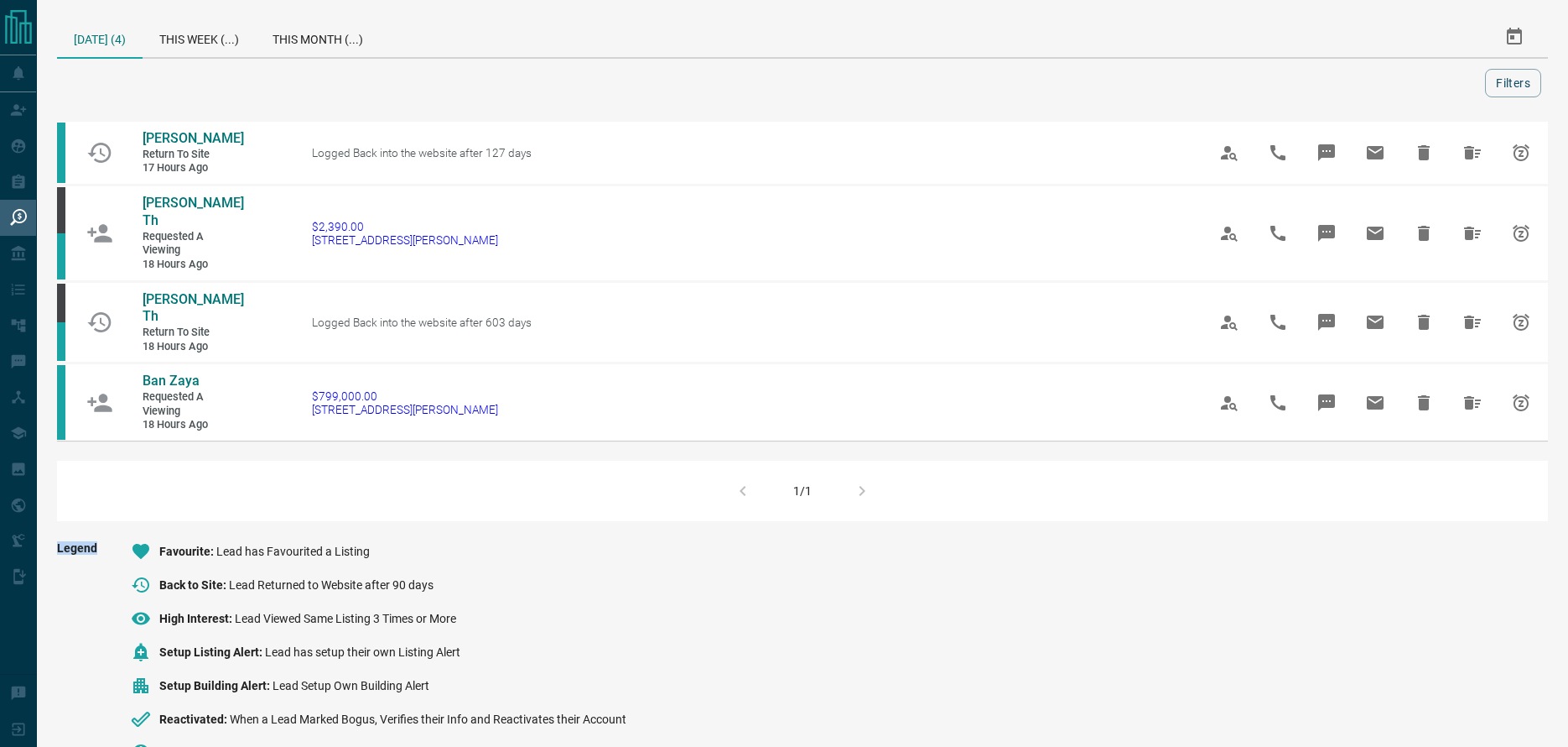
click at [1476, 153] on icon "Hide All from Aryan Goel" at bounding box center [1472, 153] width 16 height 14
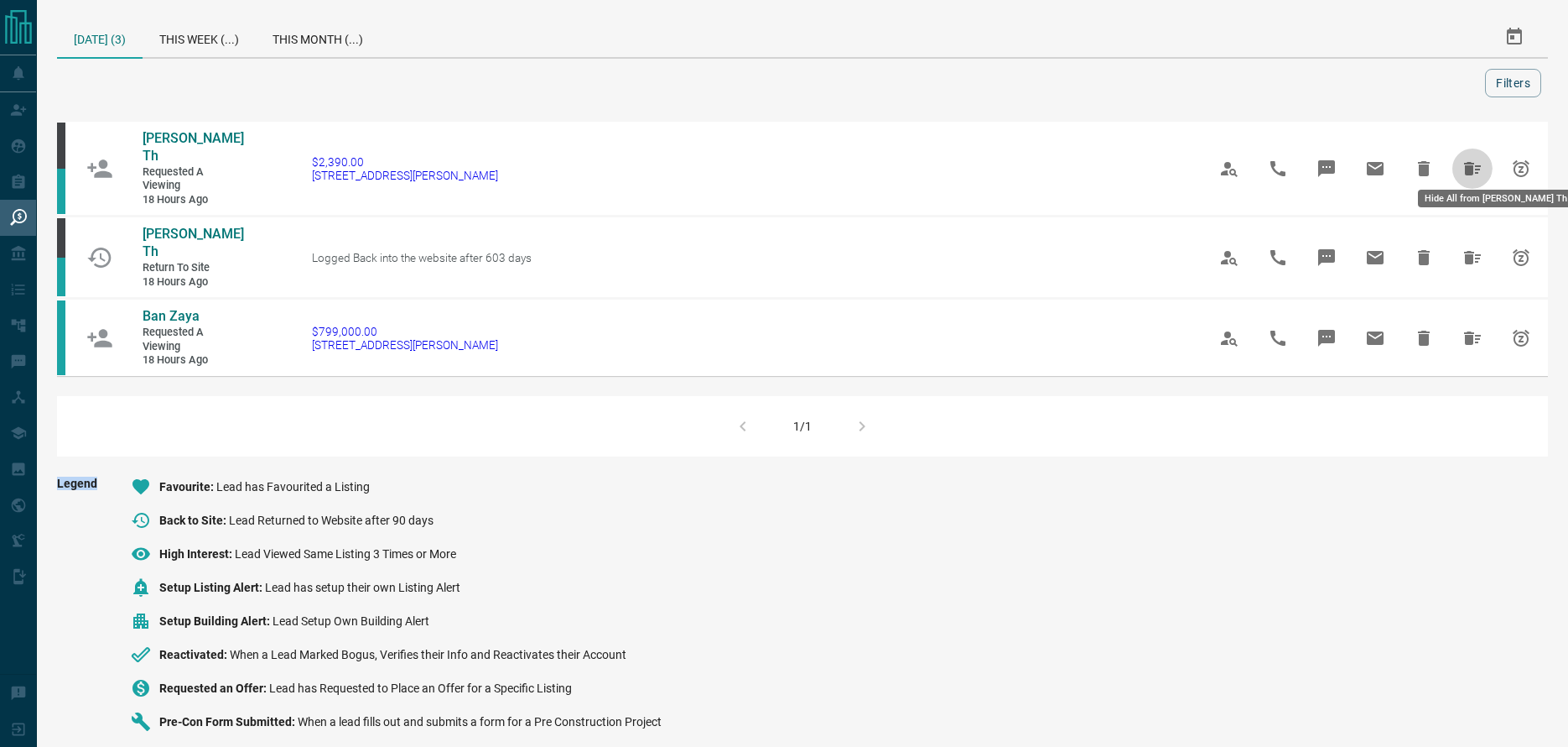
click at [1476, 159] on icon "Hide All from Vidhi Th" at bounding box center [1472, 168] width 20 height 20
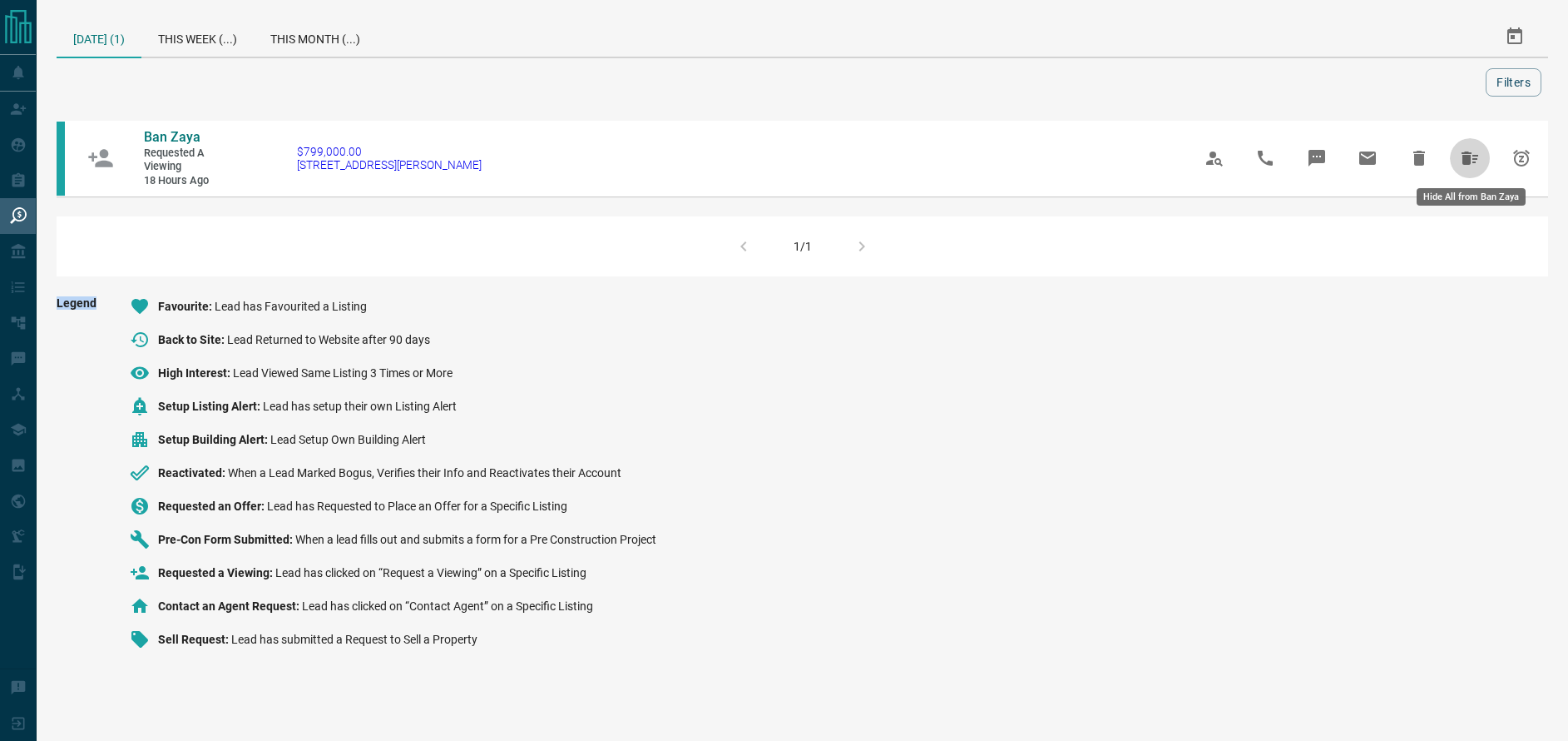
click at [1465, 151] on icon "Hide All from Ban Zaya" at bounding box center [1470, 158] width 16 height 14
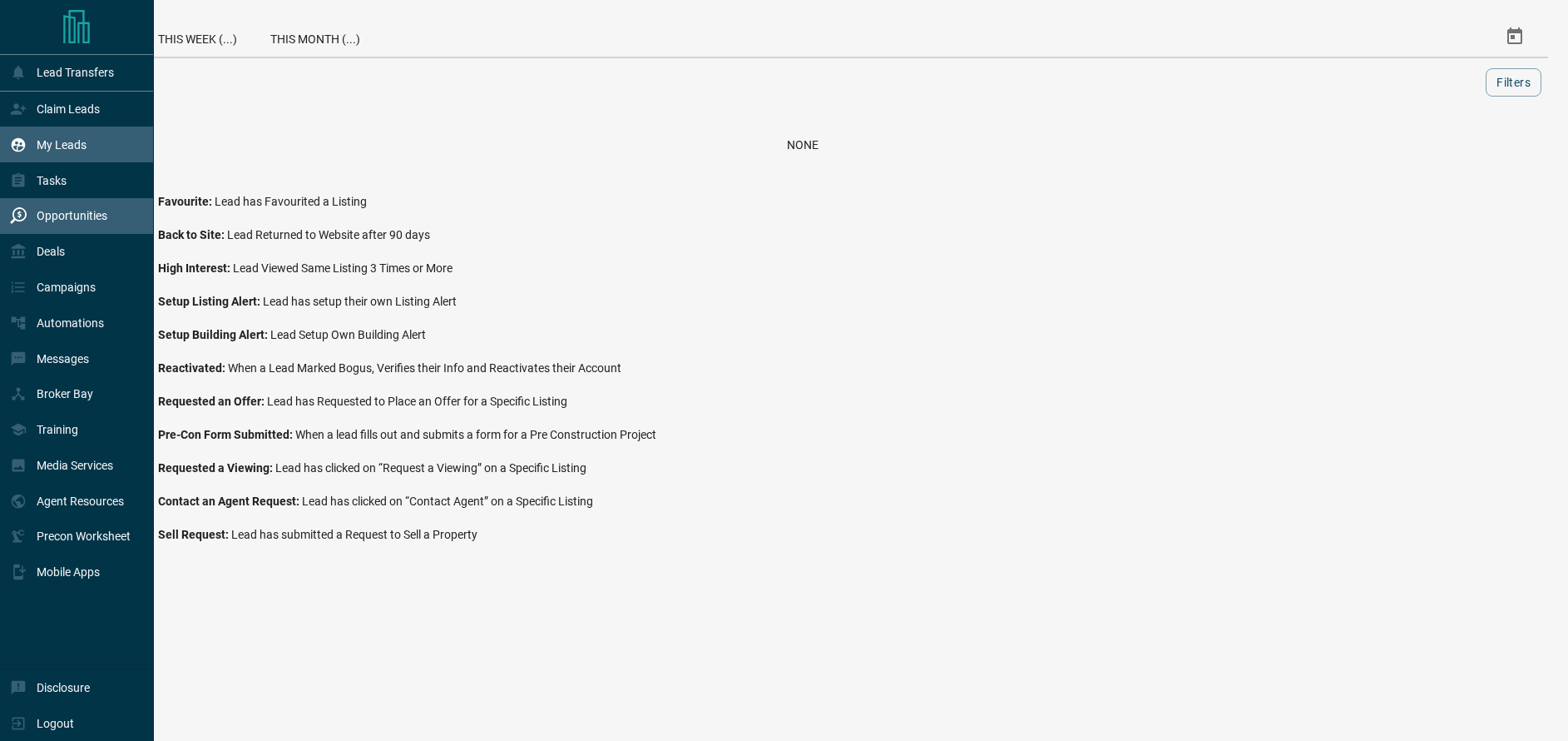
click at [55, 148] on p "My Leads" at bounding box center [62, 145] width 50 height 14
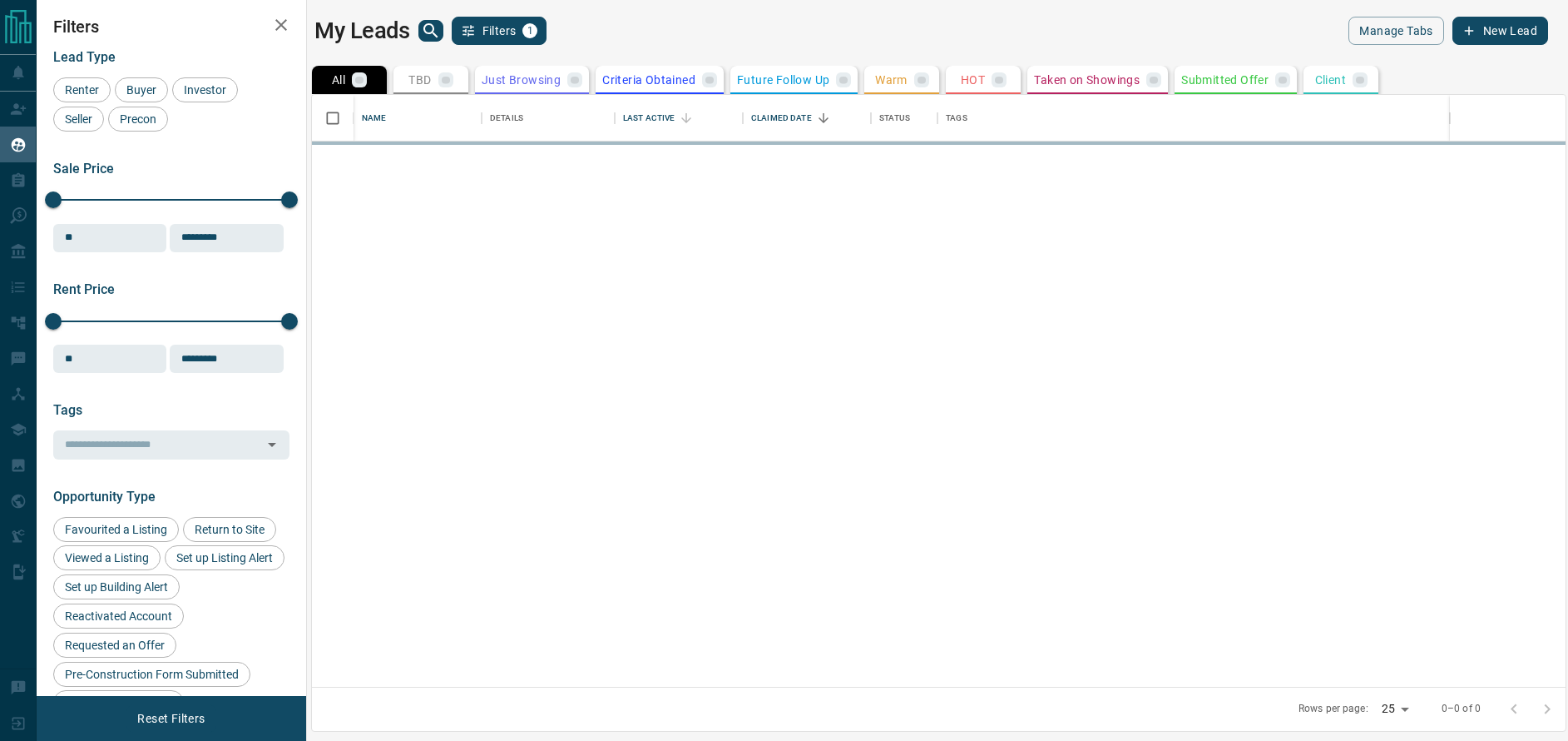
scroll to position [579, 1242]
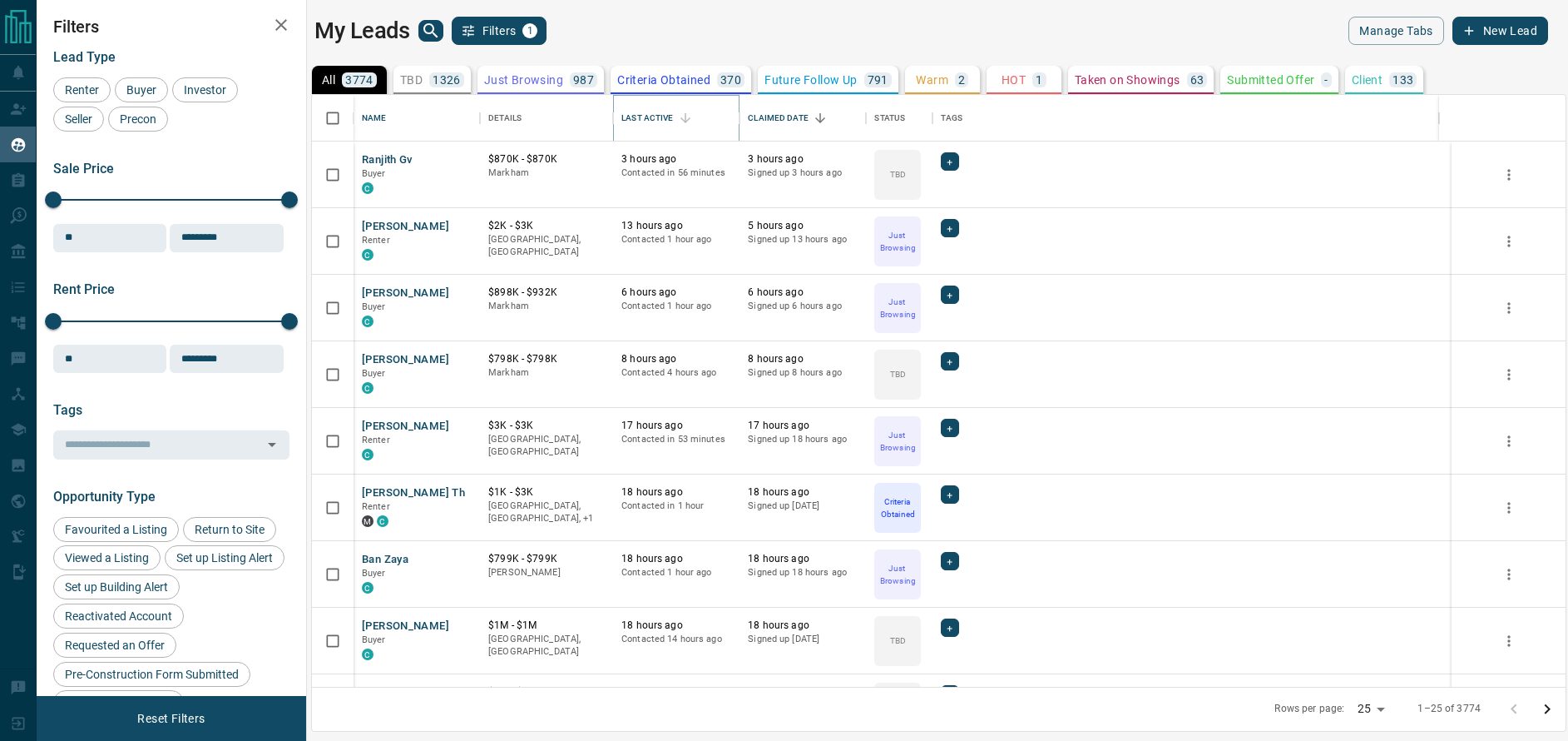
click at [675, 115] on button "Sort" at bounding box center [685, 118] width 23 height 23
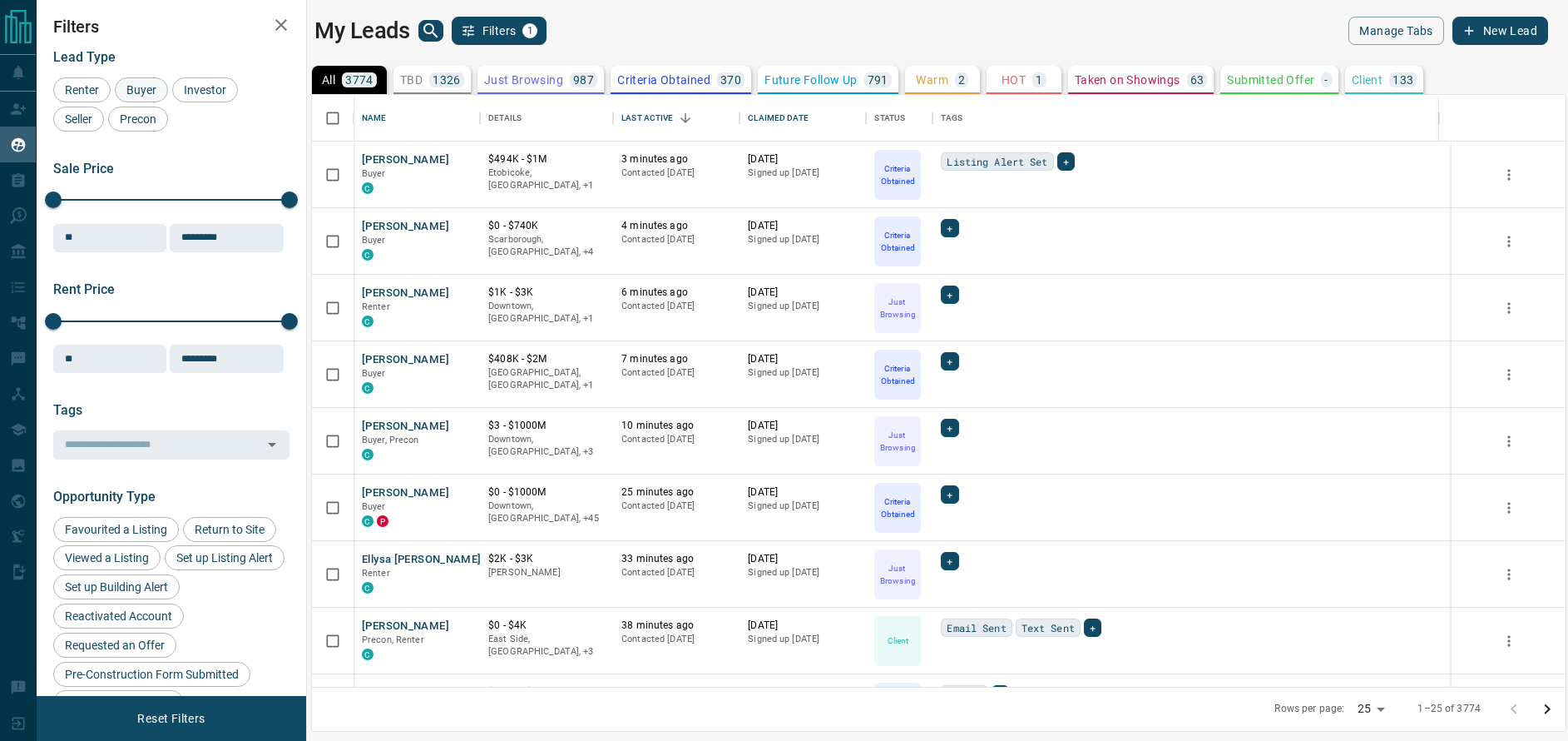
click at [133, 85] on span "Buyer" at bounding box center [141, 90] width 42 height 14
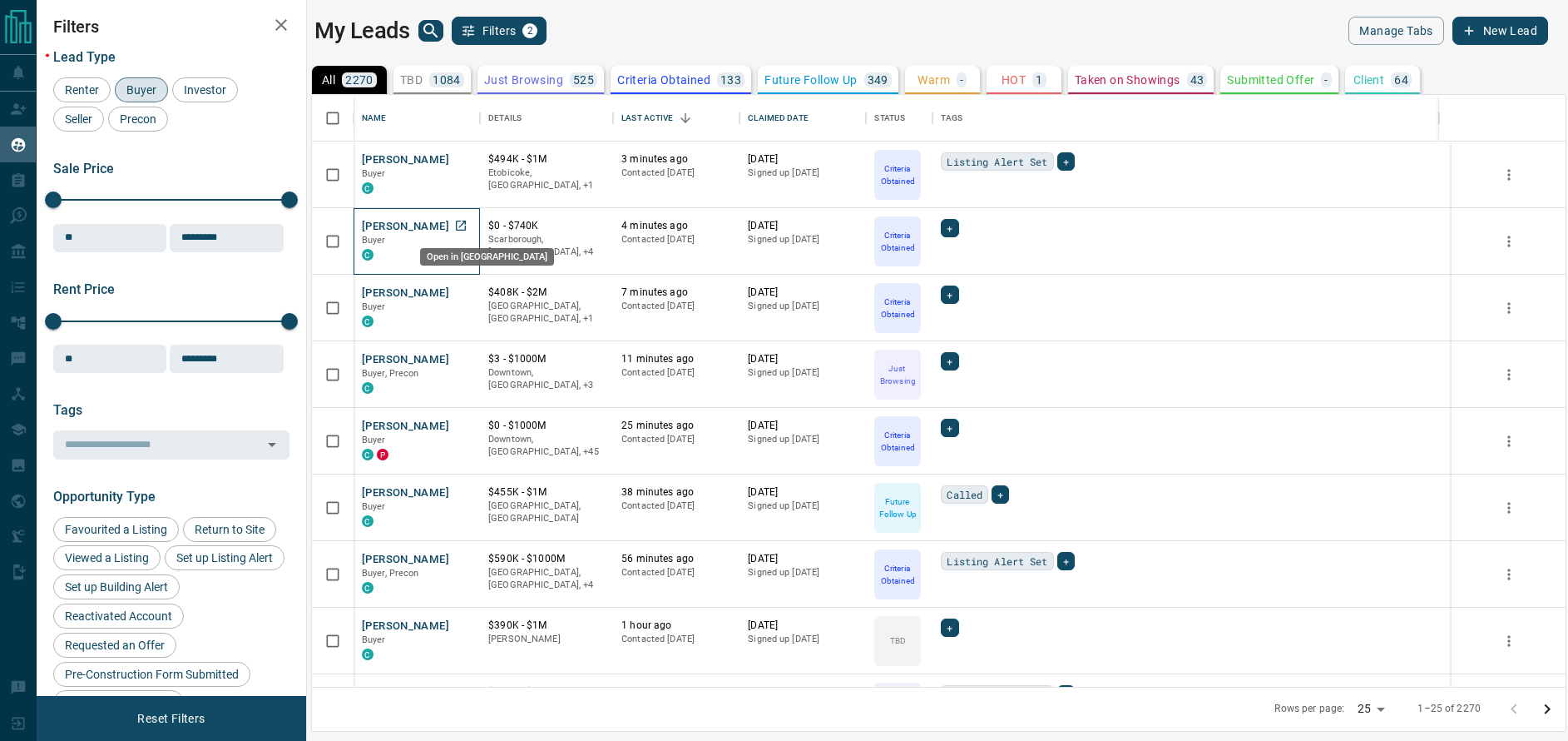
click at [460, 226] on icon "Open in New Tab" at bounding box center [461, 226] width 10 height 10
click at [948, 232] on span "+" at bounding box center [949, 227] width 6 height 16
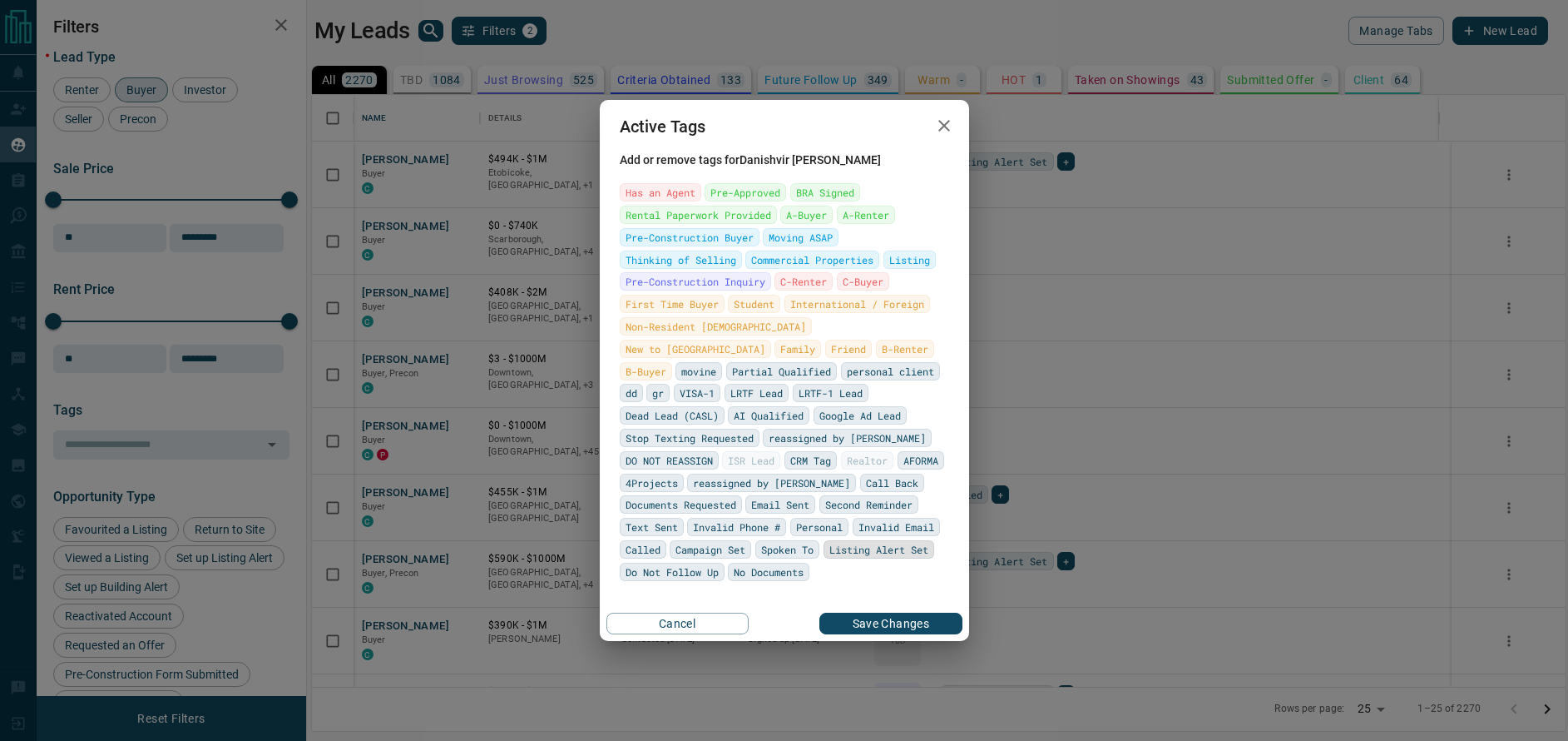
click at [859, 553] on span "Listing Alert Set" at bounding box center [879, 549] width 99 height 16
click at [875, 619] on button "Save Changes" at bounding box center [890, 623] width 143 height 21
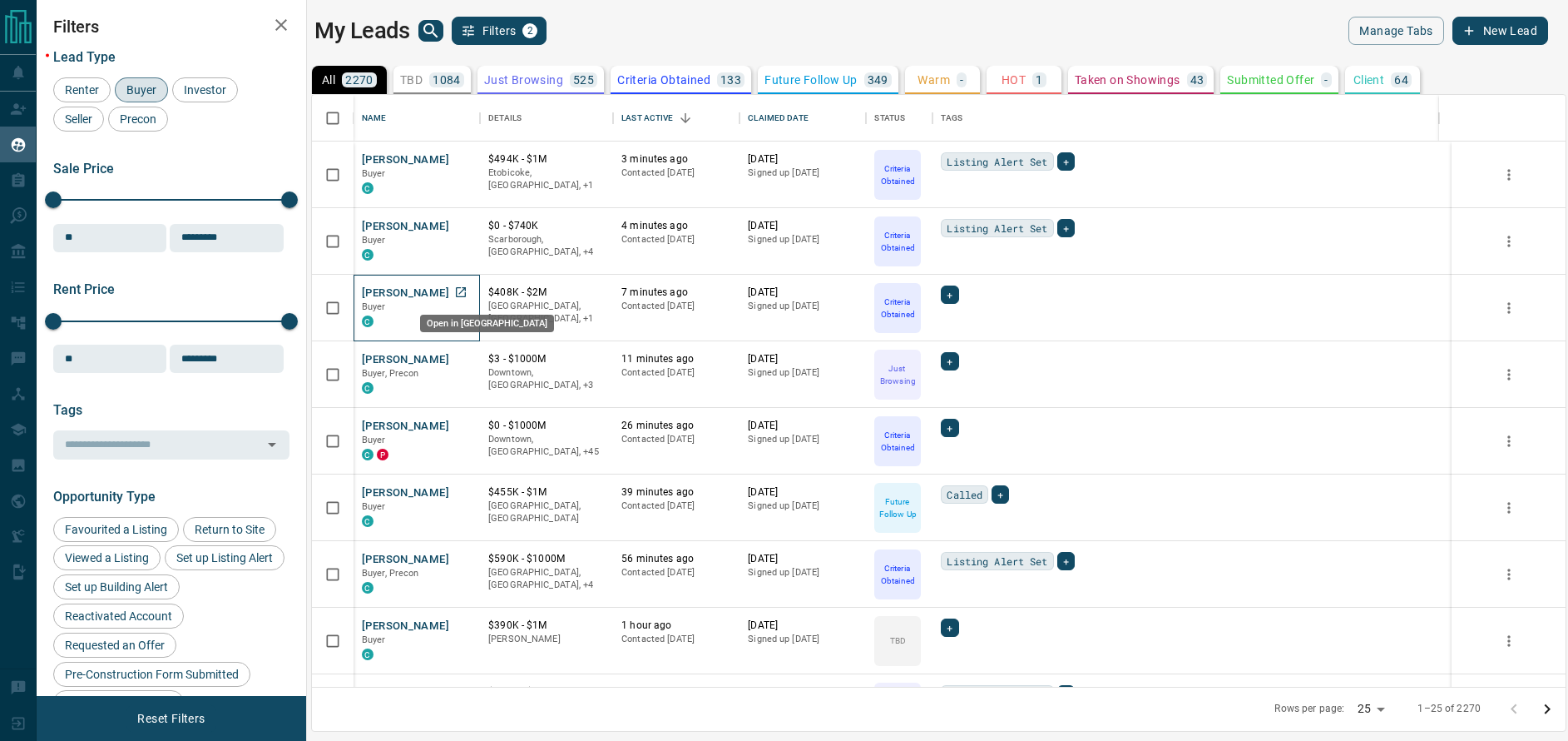
click at [459, 293] on icon "Open in New Tab" at bounding box center [461, 292] width 14 height 14
click at [946, 297] on div "+" at bounding box center [949, 294] width 17 height 18
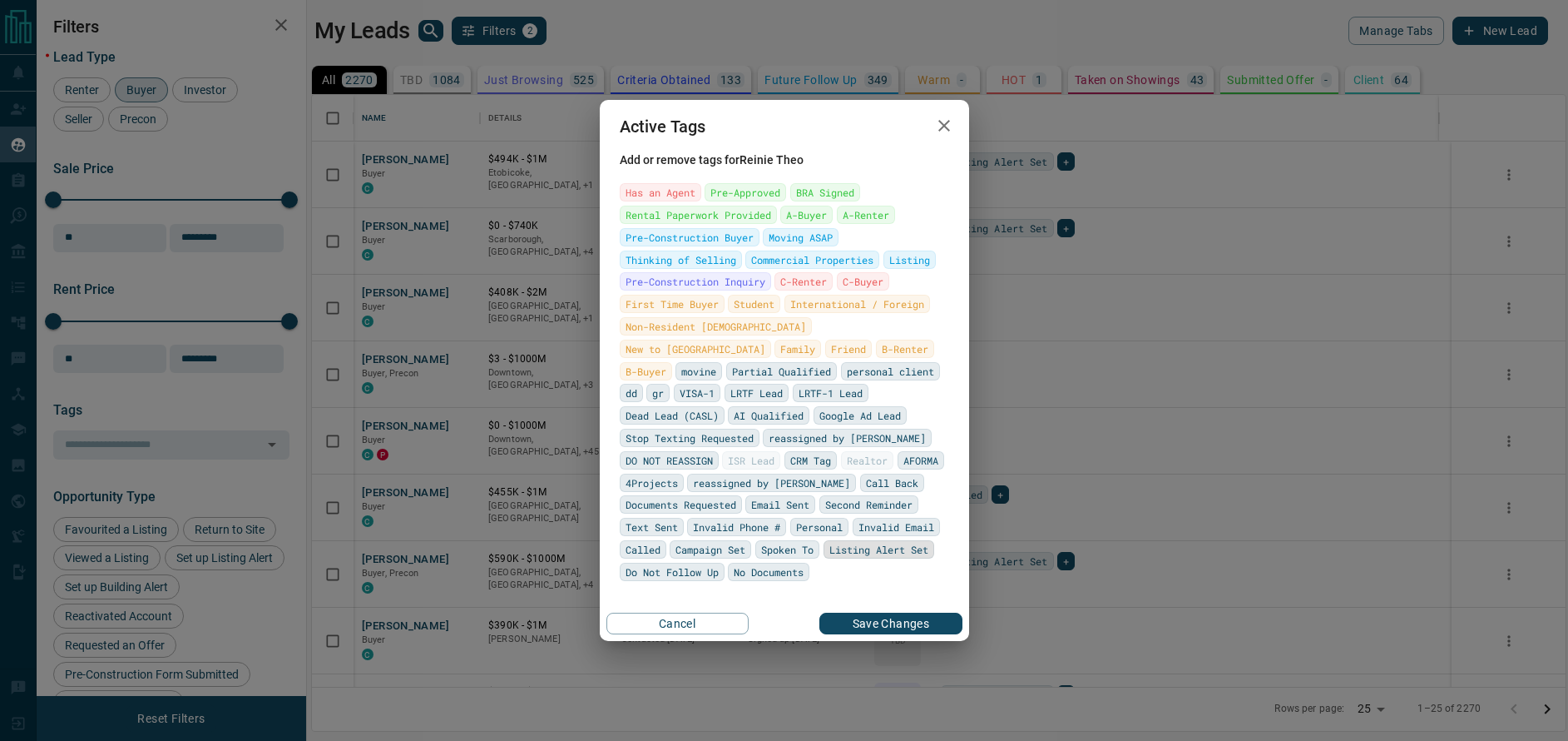
click at [872, 553] on span "Listing Alert Set" at bounding box center [879, 549] width 99 height 16
click at [867, 644] on div "Active Tags Add or remove tags for [PERSON_NAME] Has an Agent Pre-Approved BRA …" at bounding box center [784, 370] width 1568 height 741
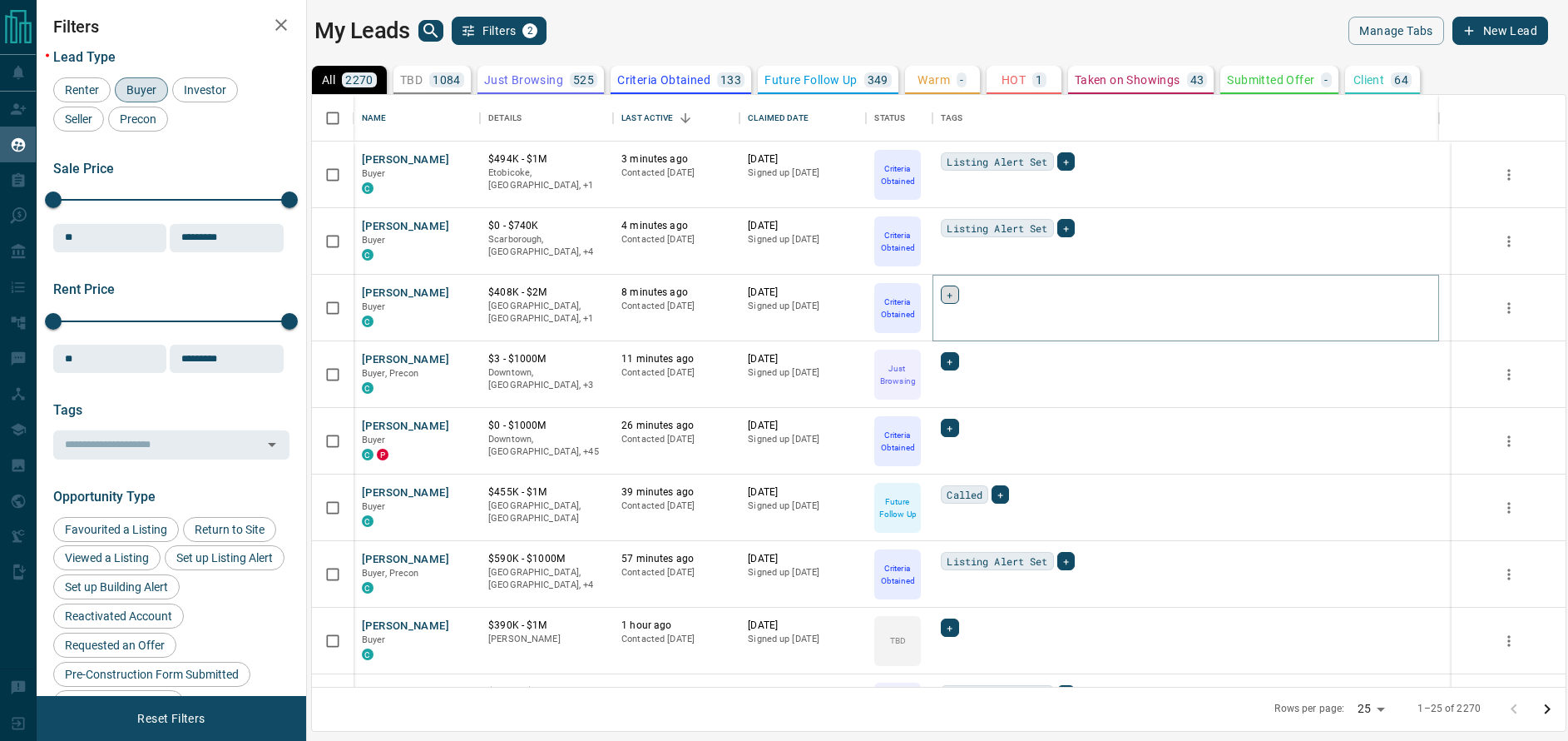
click at [948, 301] on span "+" at bounding box center [949, 294] width 6 height 16
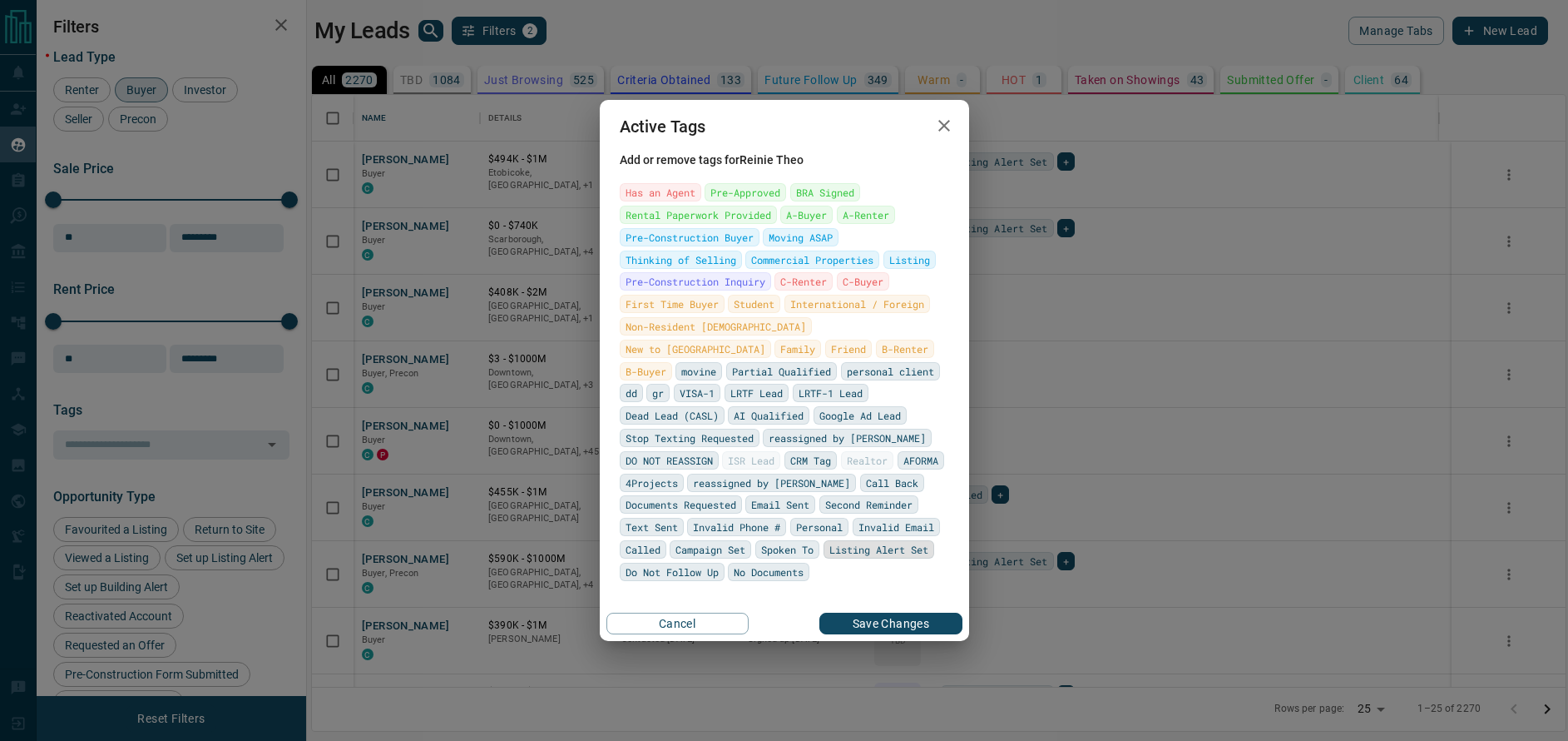
click at [895, 550] on span "Listing Alert Set" at bounding box center [879, 549] width 99 height 16
click at [887, 620] on button "Save Changes" at bounding box center [890, 623] width 143 height 21
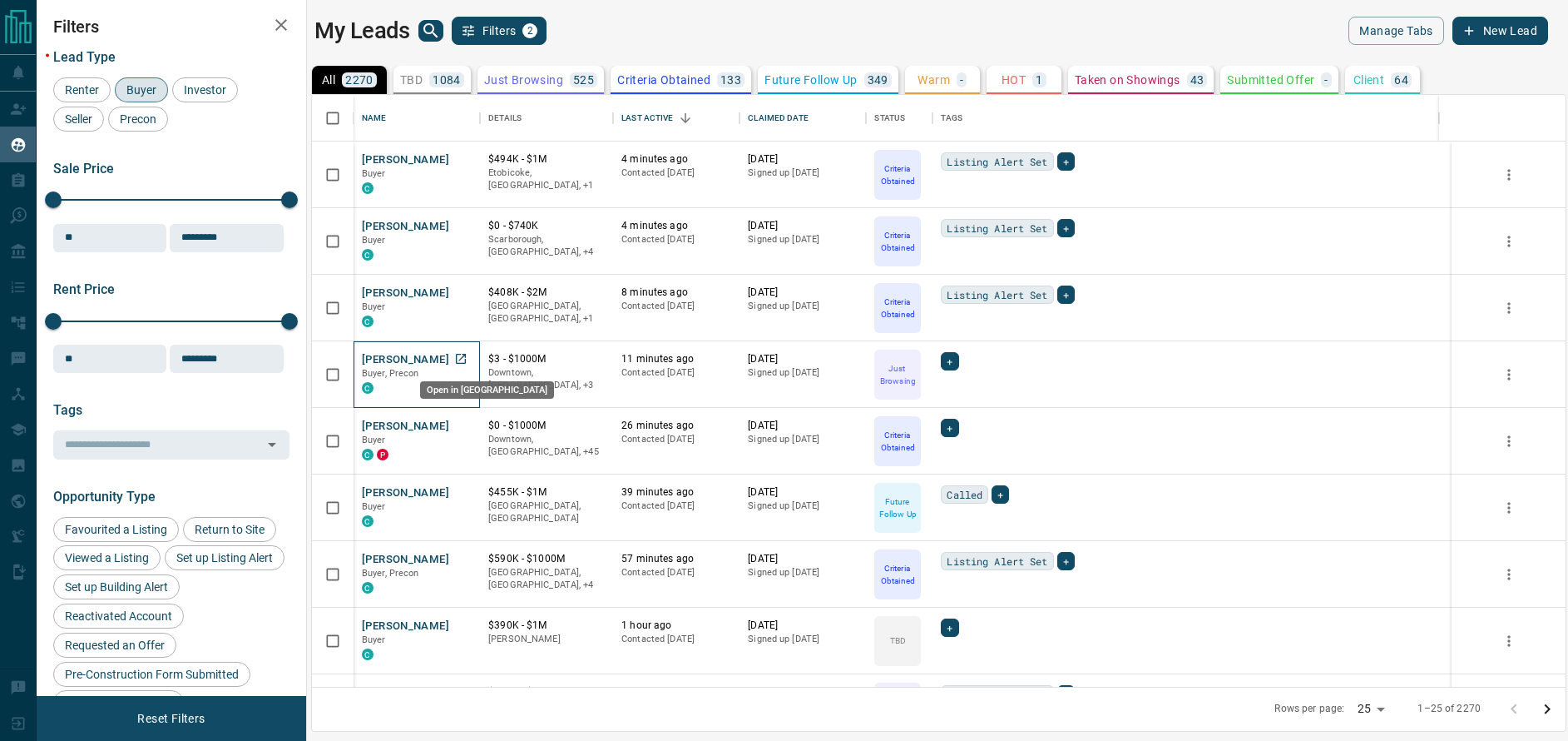
click at [459, 357] on icon "Open in New Tab" at bounding box center [461, 359] width 14 height 14
click at [460, 493] on icon "Open in New Tab" at bounding box center [461, 492] width 14 height 14
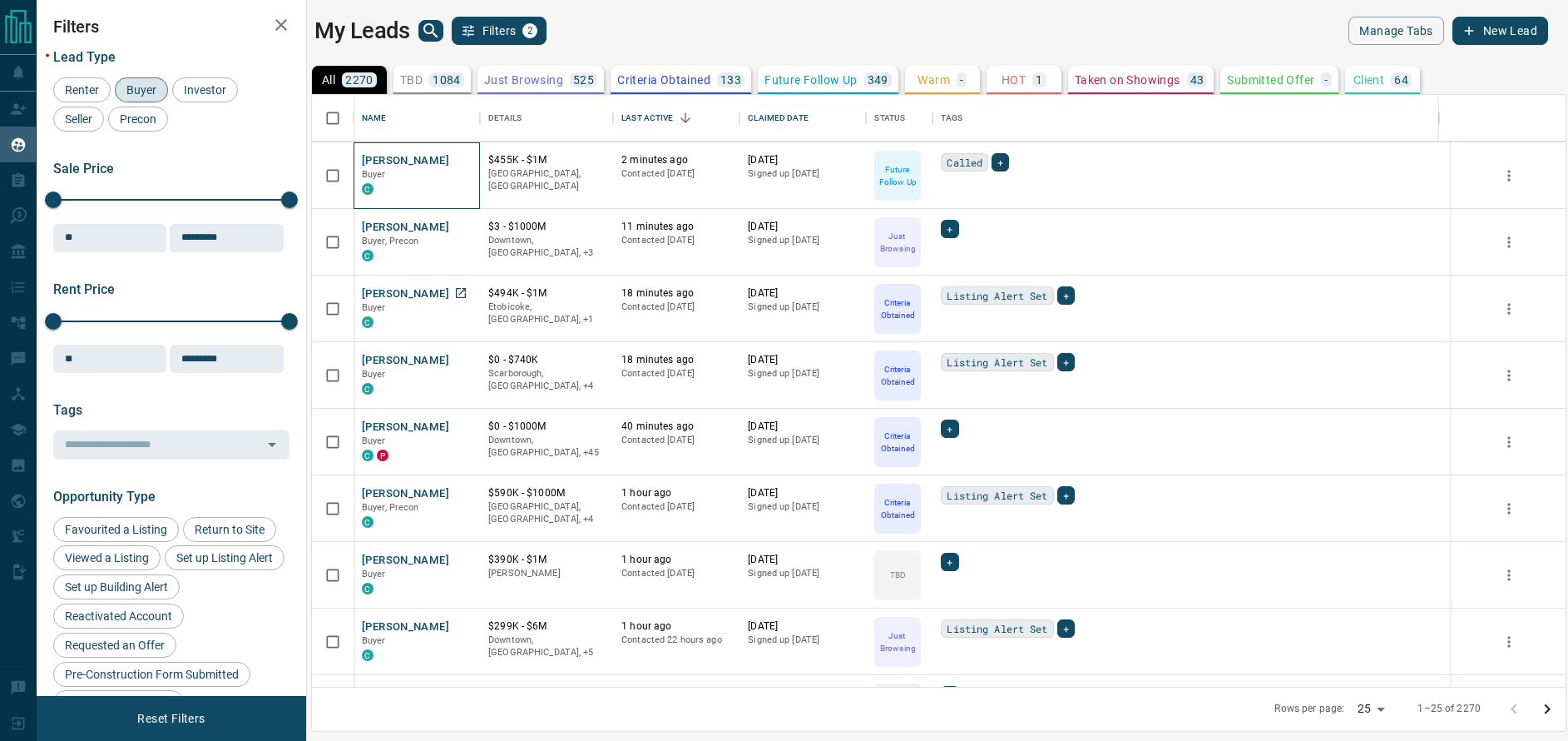
scroll to position [156, 0]
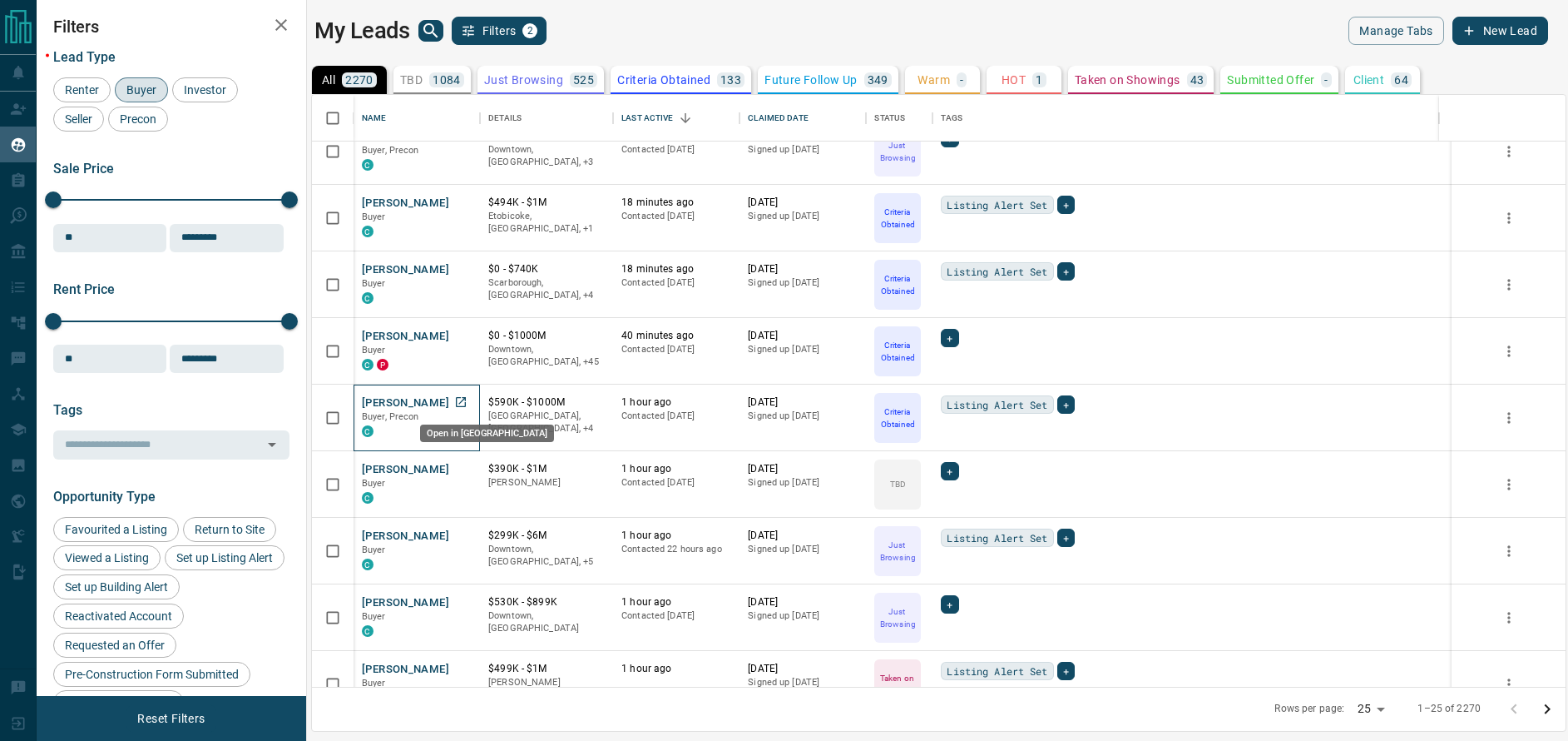
click at [459, 400] on icon "Open in New Tab" at bounding box center [461, 403] width 14 height 14
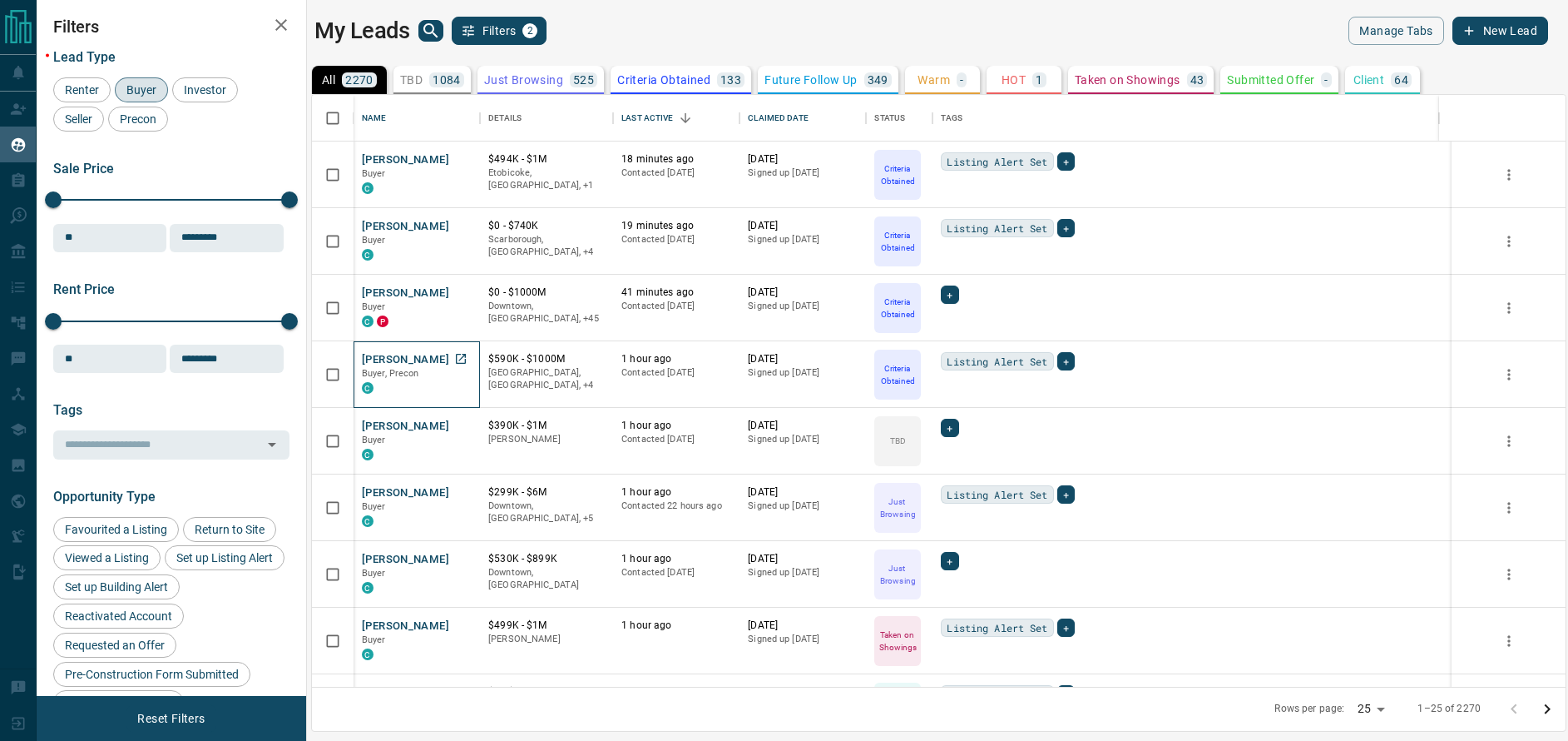
scroll to position [203, 0]
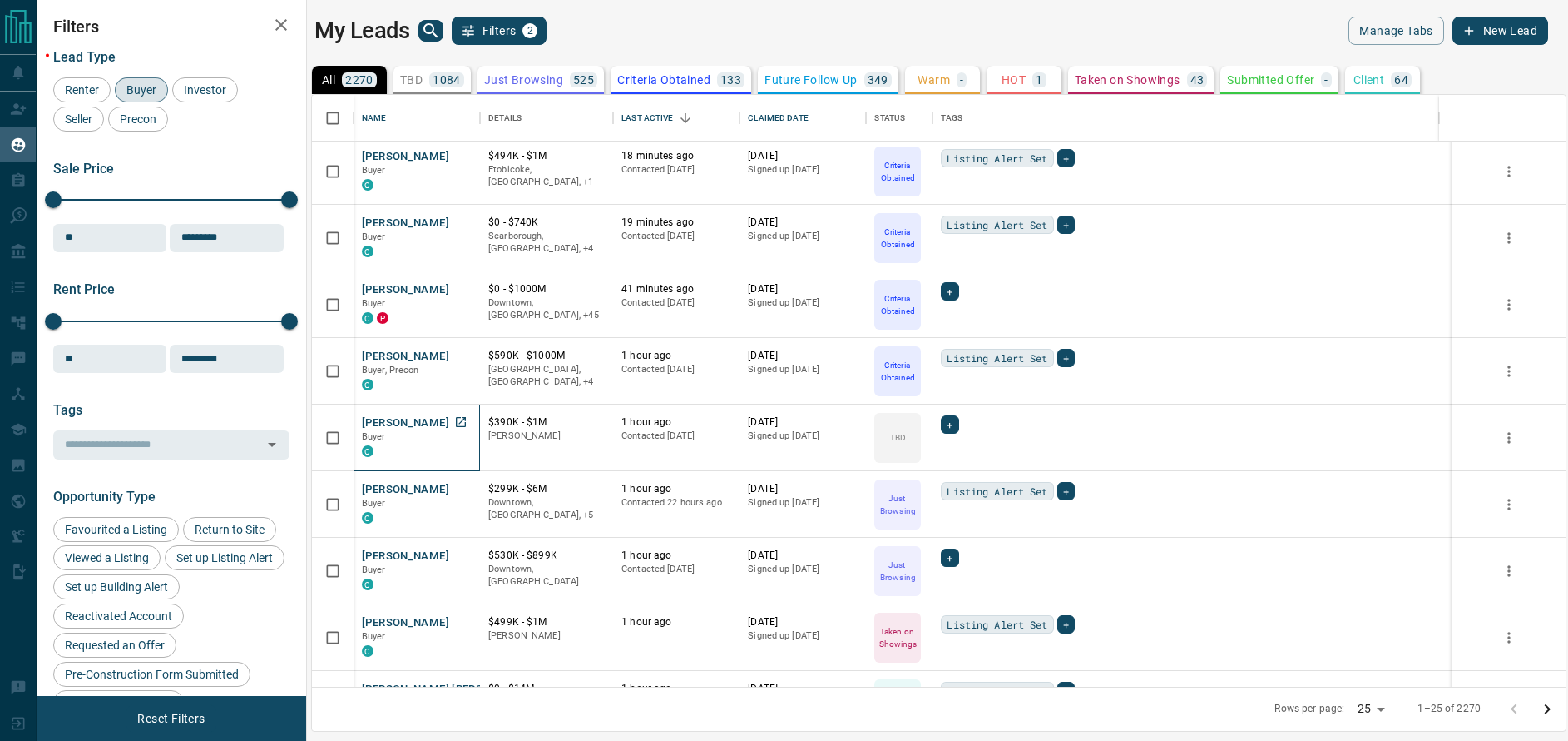
click at [462, 425] on icon "Open in New Tab" at bounding box center [461, 422] width 14 height 14
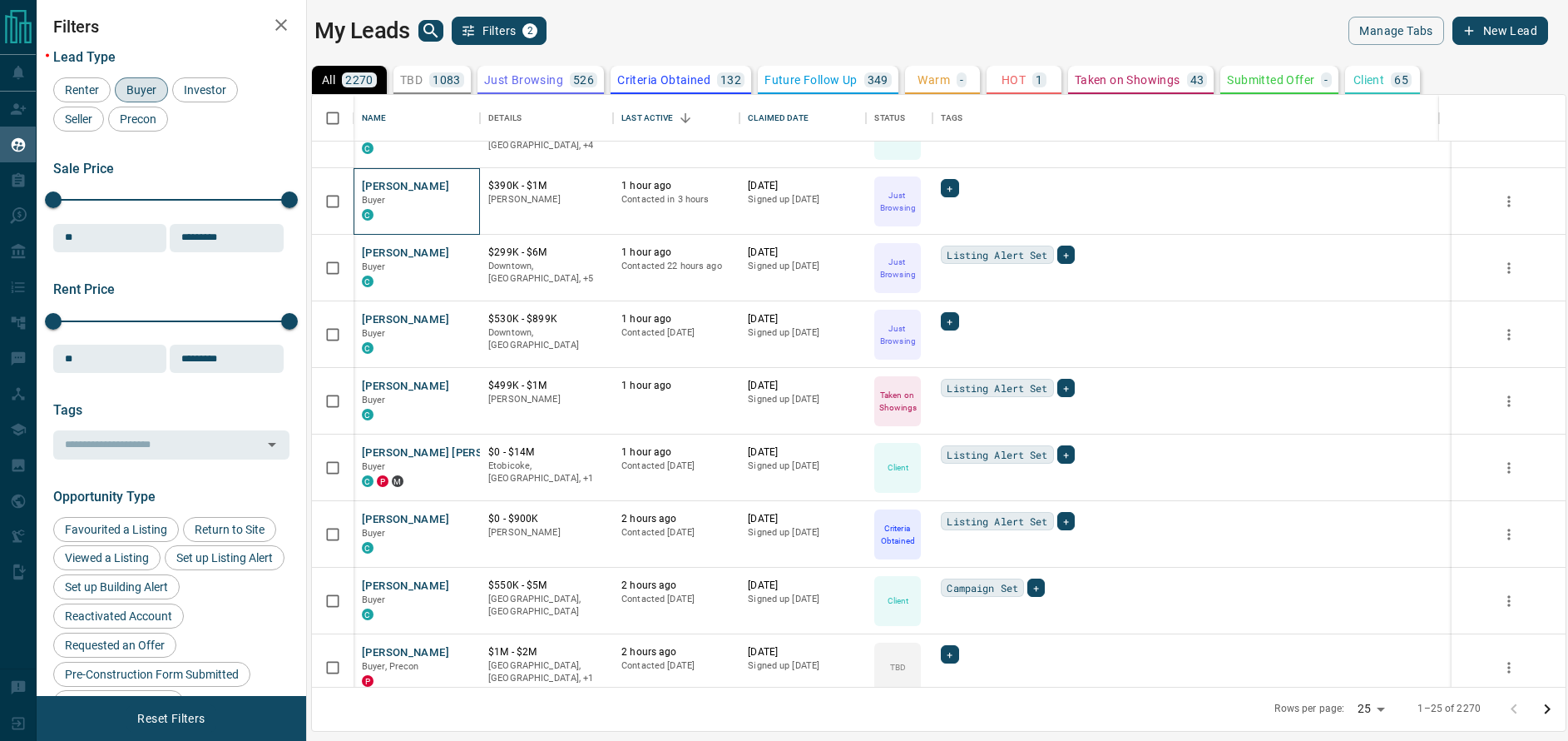
scroll to position [449, 0]
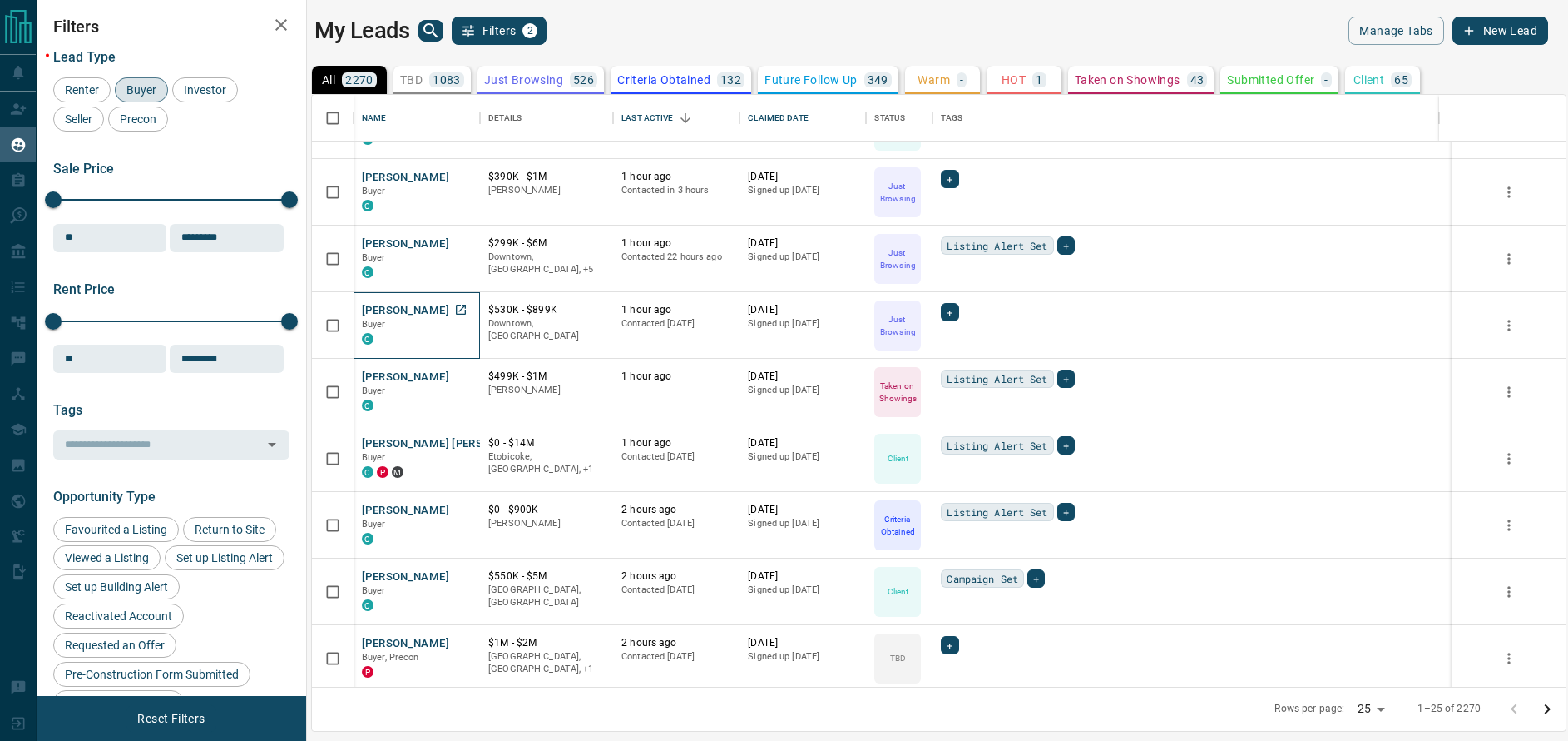
click at [458, 310] on icon "Open in New Tab" at bounding box center [461, 309] width 14 height 14
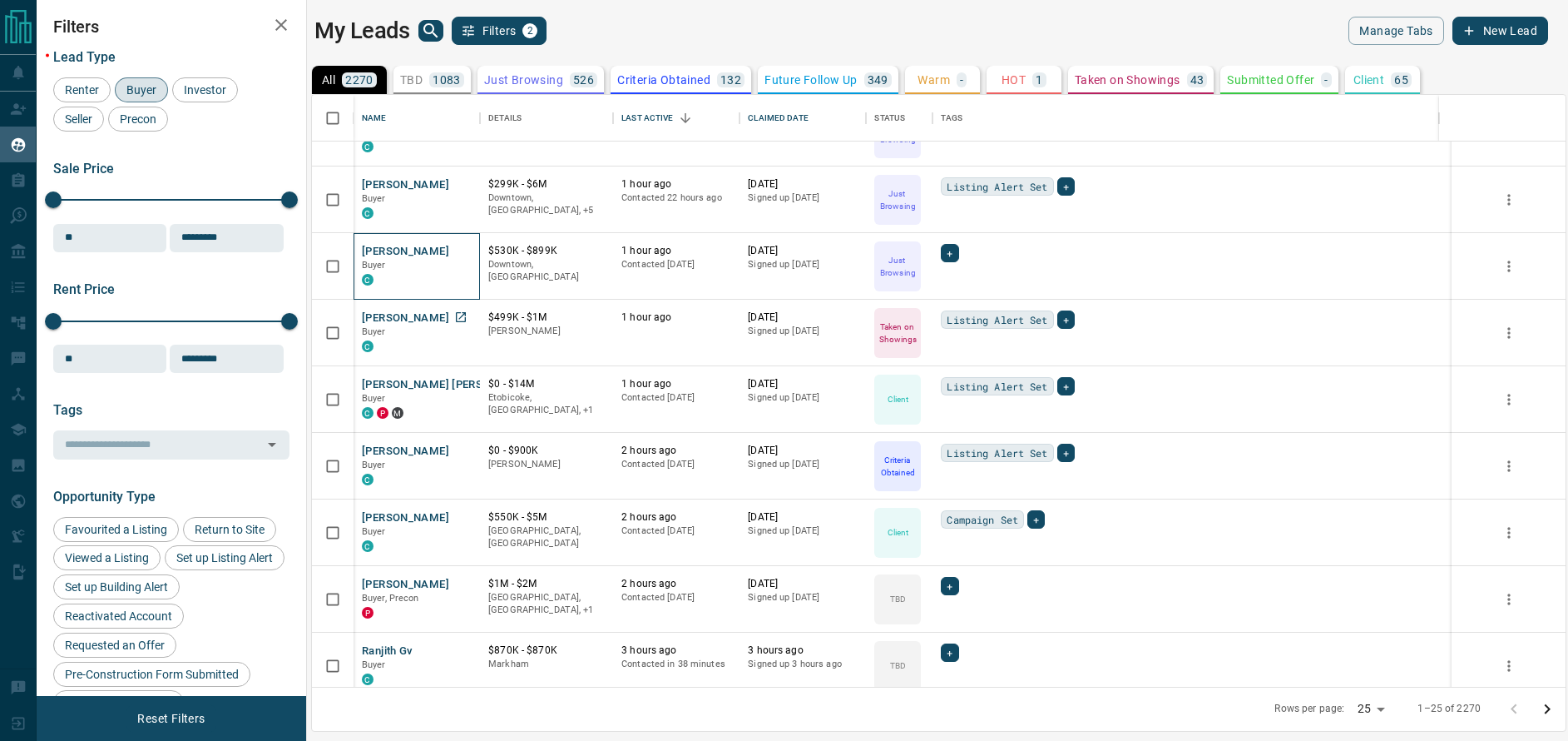
scroll to position [535, 0]
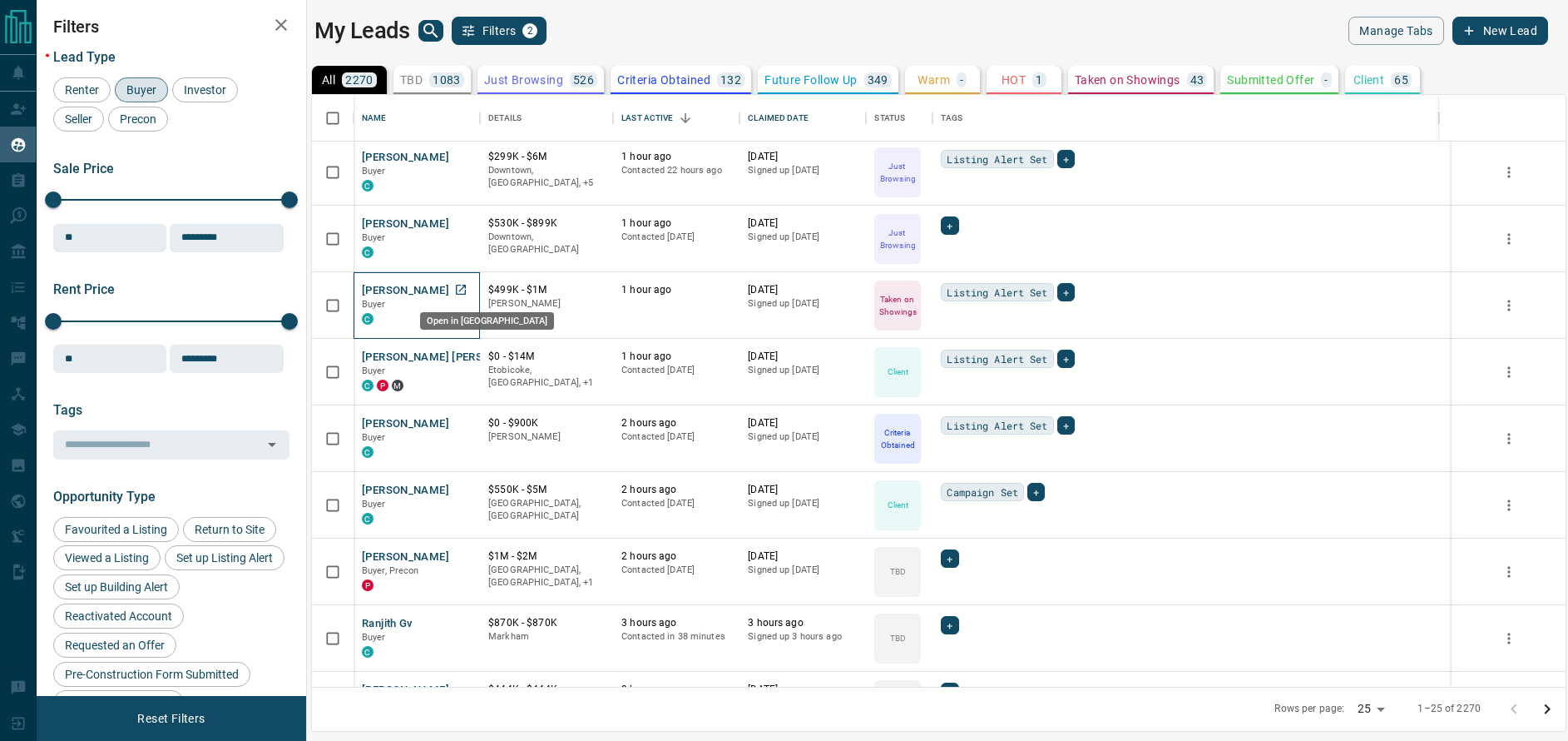
click at [463, 289] on icon "Open in New Tab" at bounding box center [461, 290] width 14 height 14
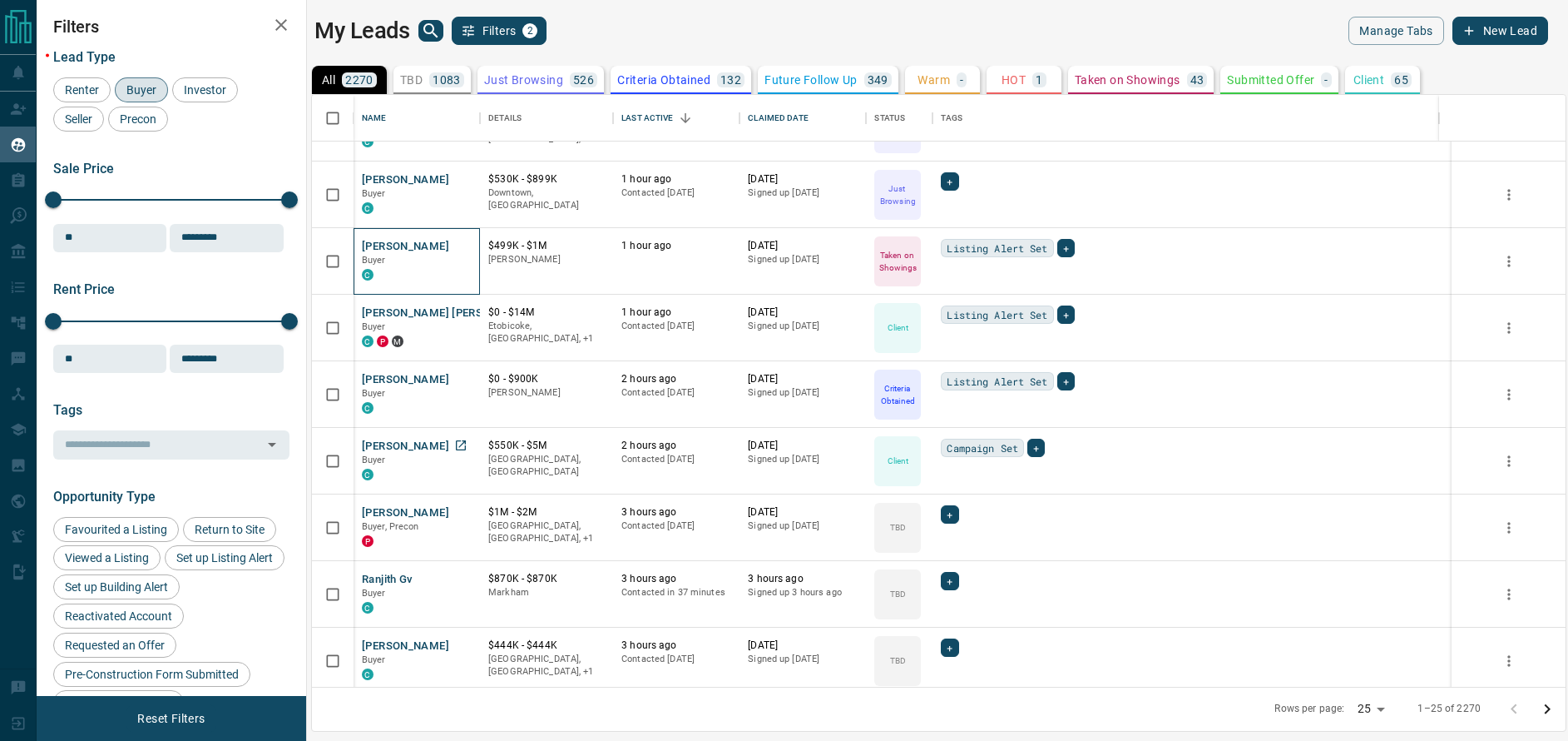
scroll to position [681, 0]
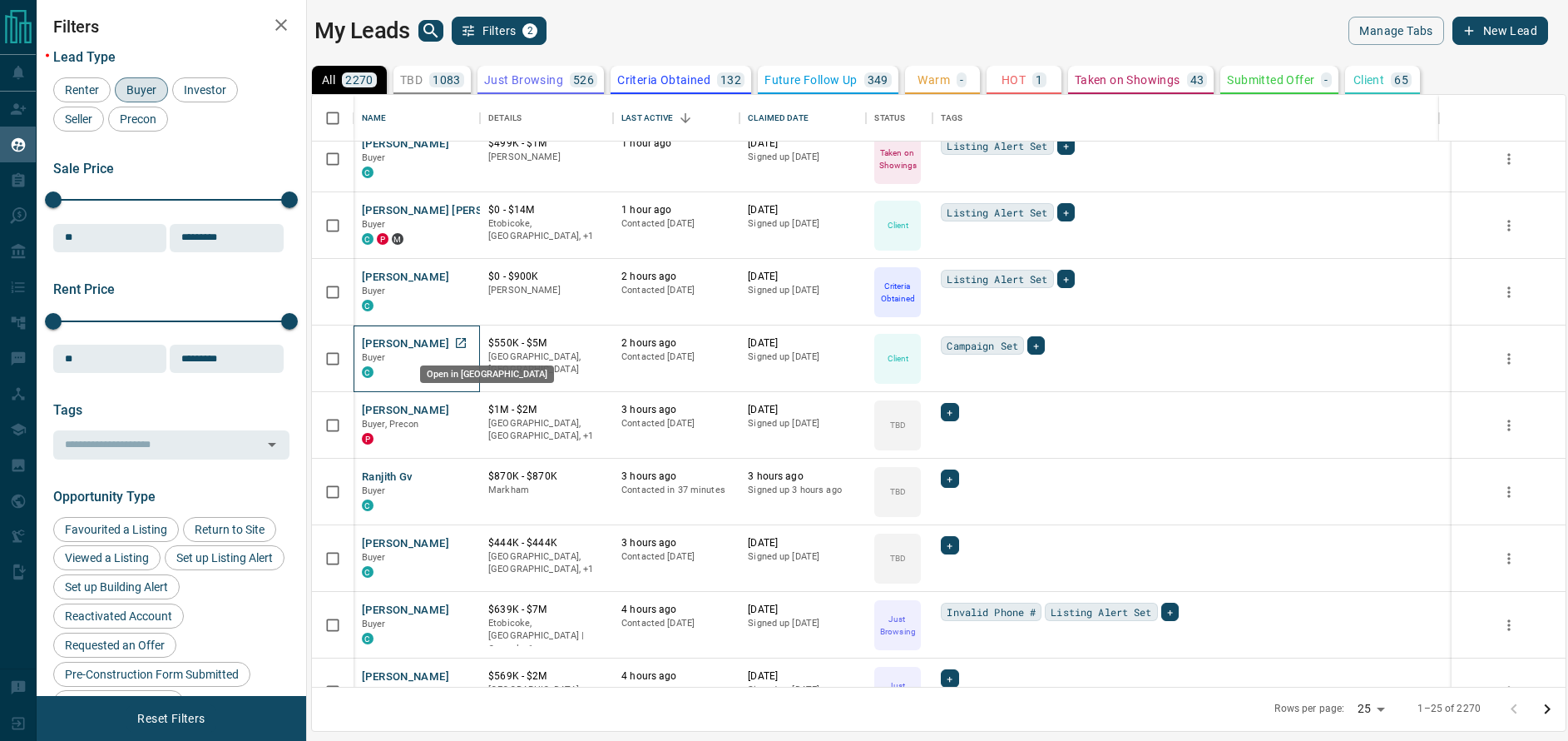
click at [464, 343] on icon "Open in New Tab" at bounding box center [461, 343] width 14 height 14
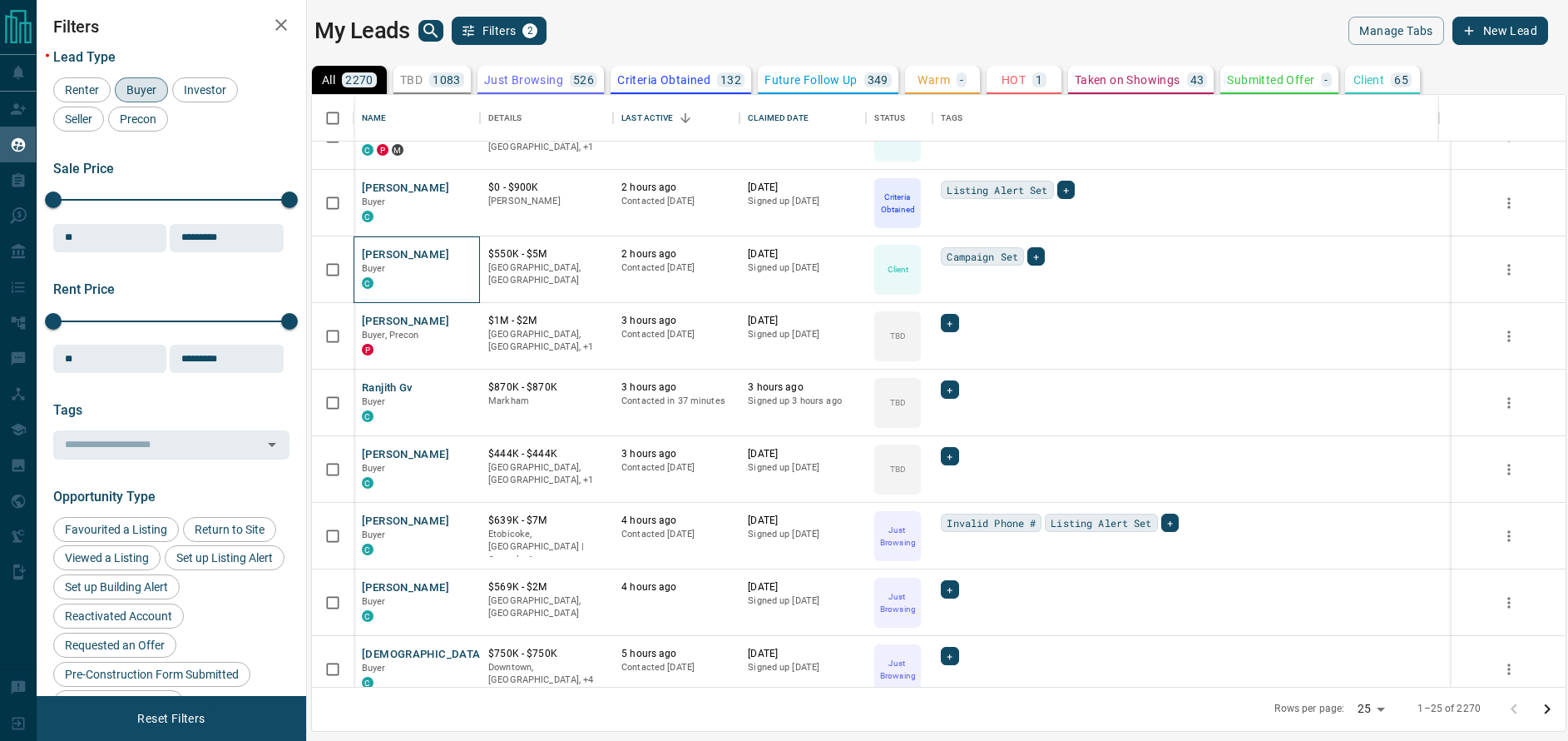
scroll to position [828, 0]
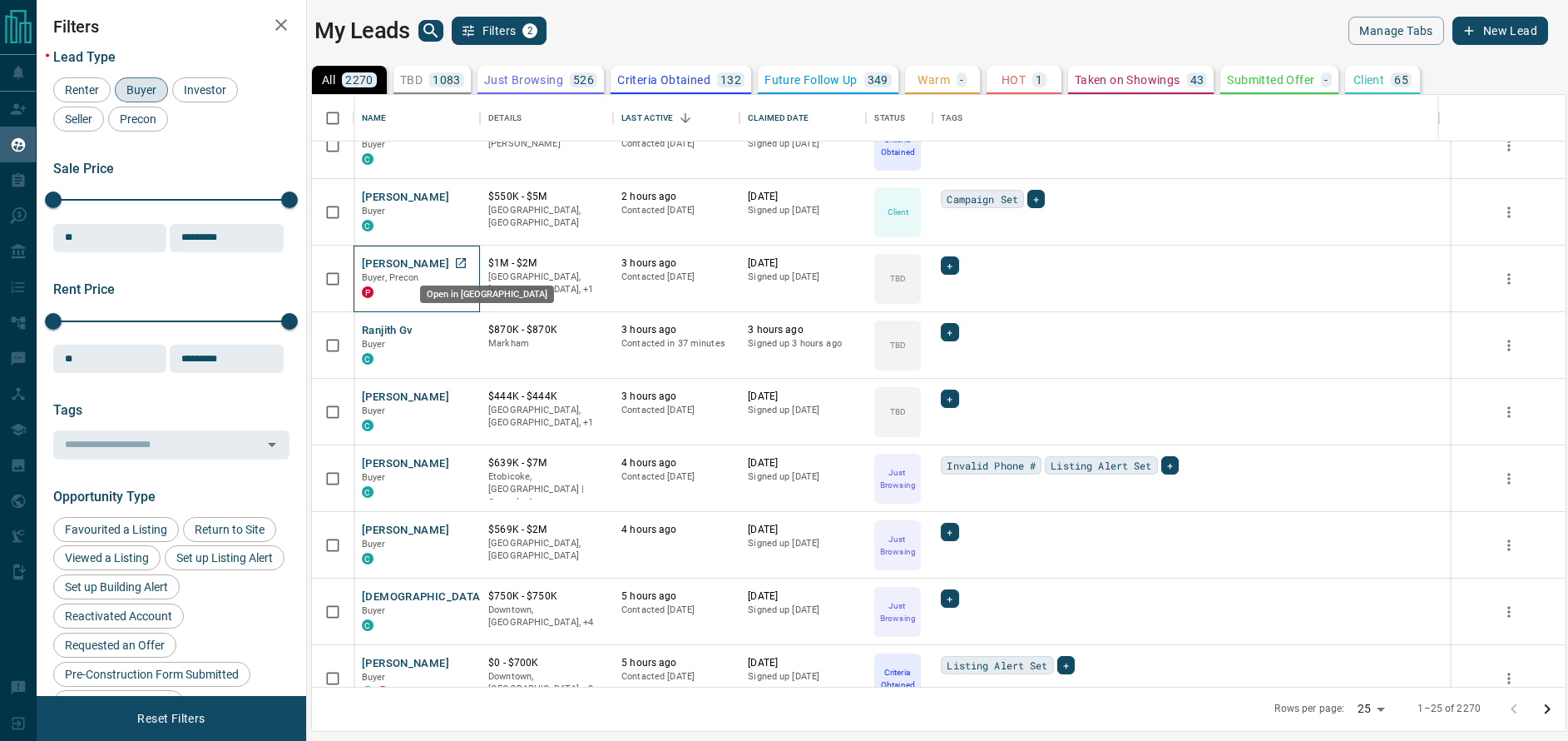
click at [464, 266] on icon "Open in New Tab" at bounding box center [461, 263] width 14 height 14
click at [468, 267] on link "Open in New Tab" at bounding box center [461, 262] width 21 height 21
